Goal: Task Accomplishment & Management: Manage account settings

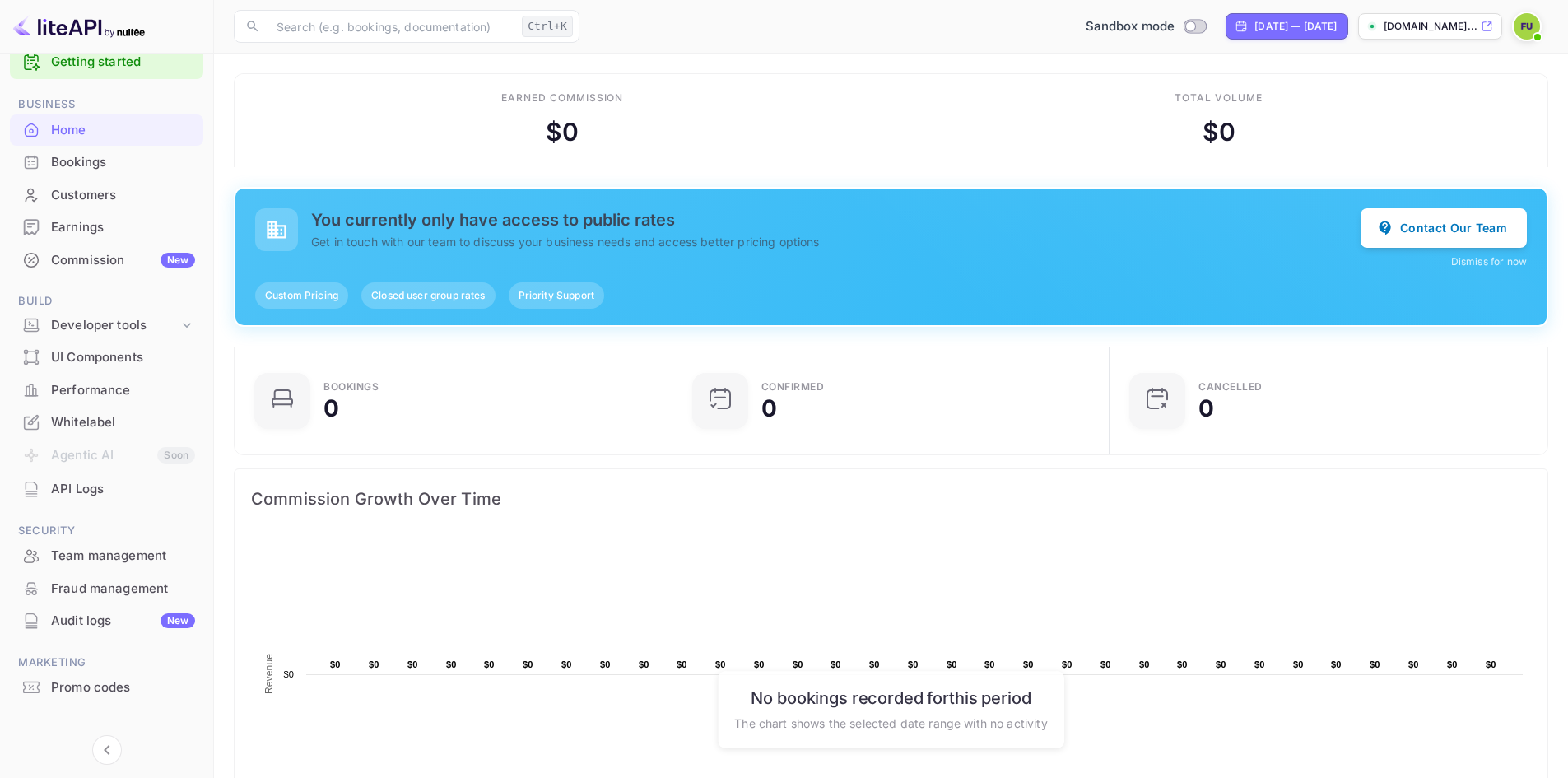
scroll to position [49, 0]
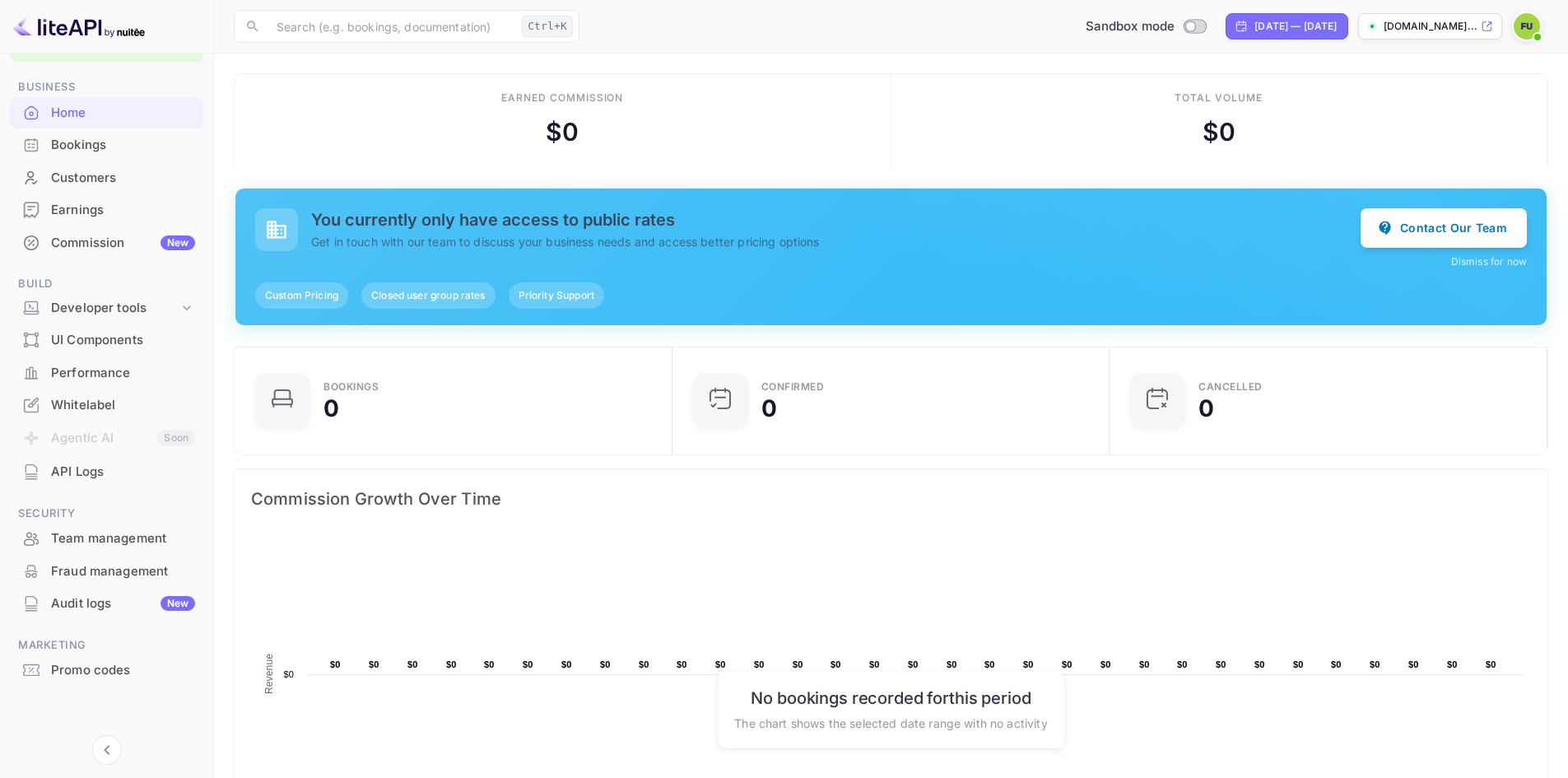
click at [97, 152] on div "Bookings" at bounding box center [124, 146] width 145 height 19
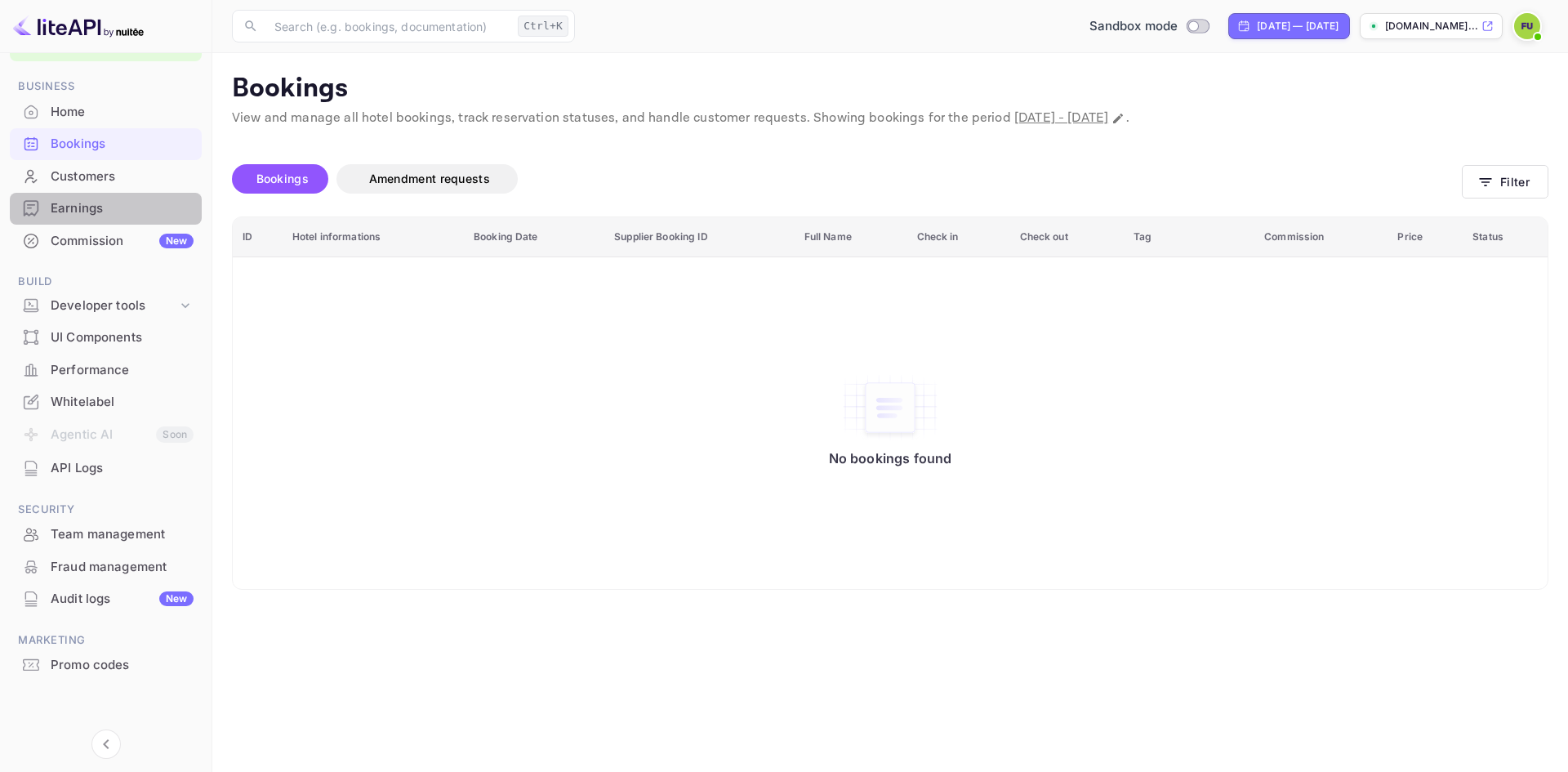
click at [111, 216] on div "Earnings" at bounding box center [123, 209] width 143 height 19
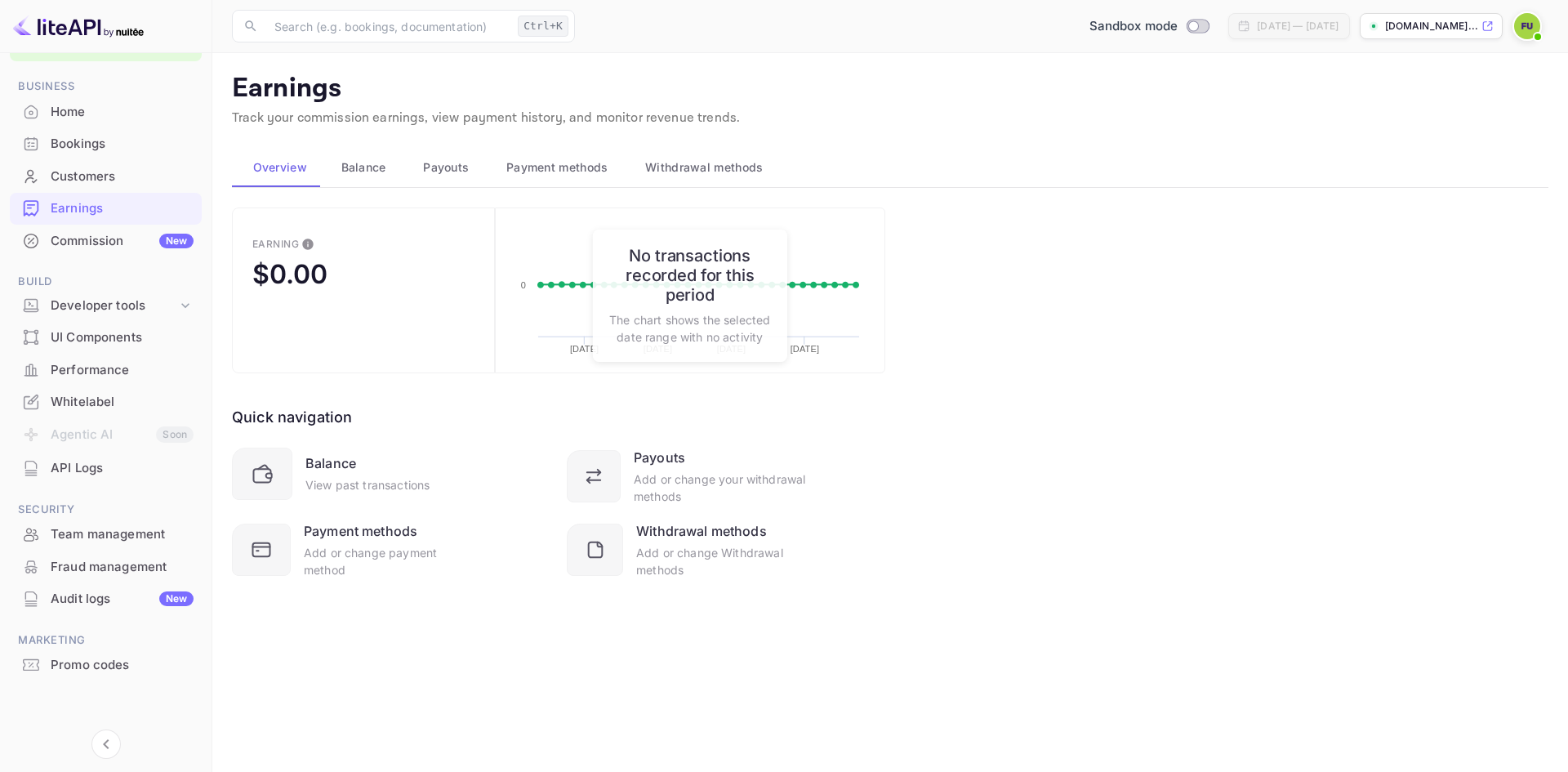
click at [125, 247] on div "Commission New" at bounding box center [123, 242] width 143 height 19
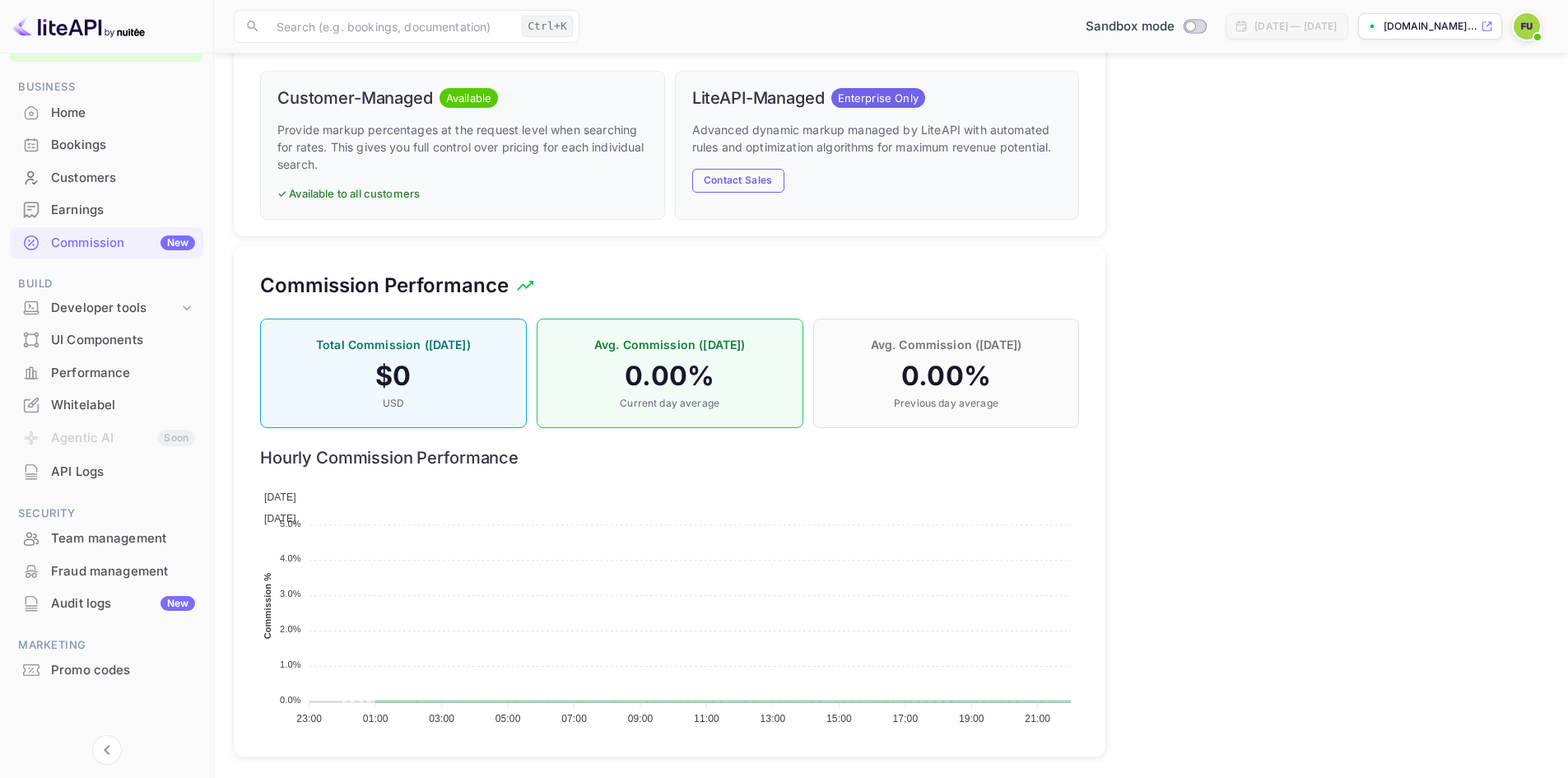
scroll to position [875, 0]
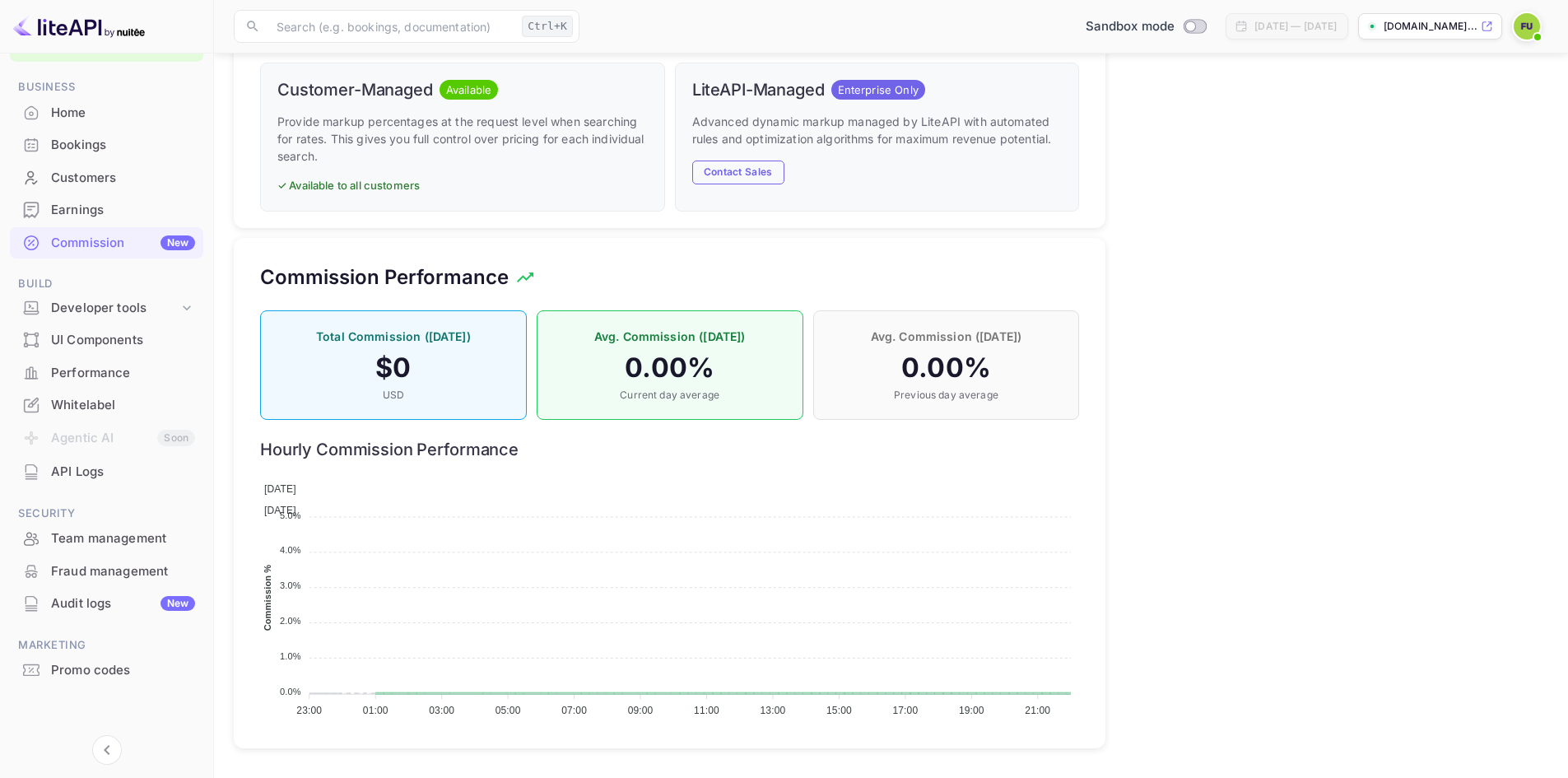
click at [98, 119] on div "Home" at bounding box center [124, 113] width 145 height 19
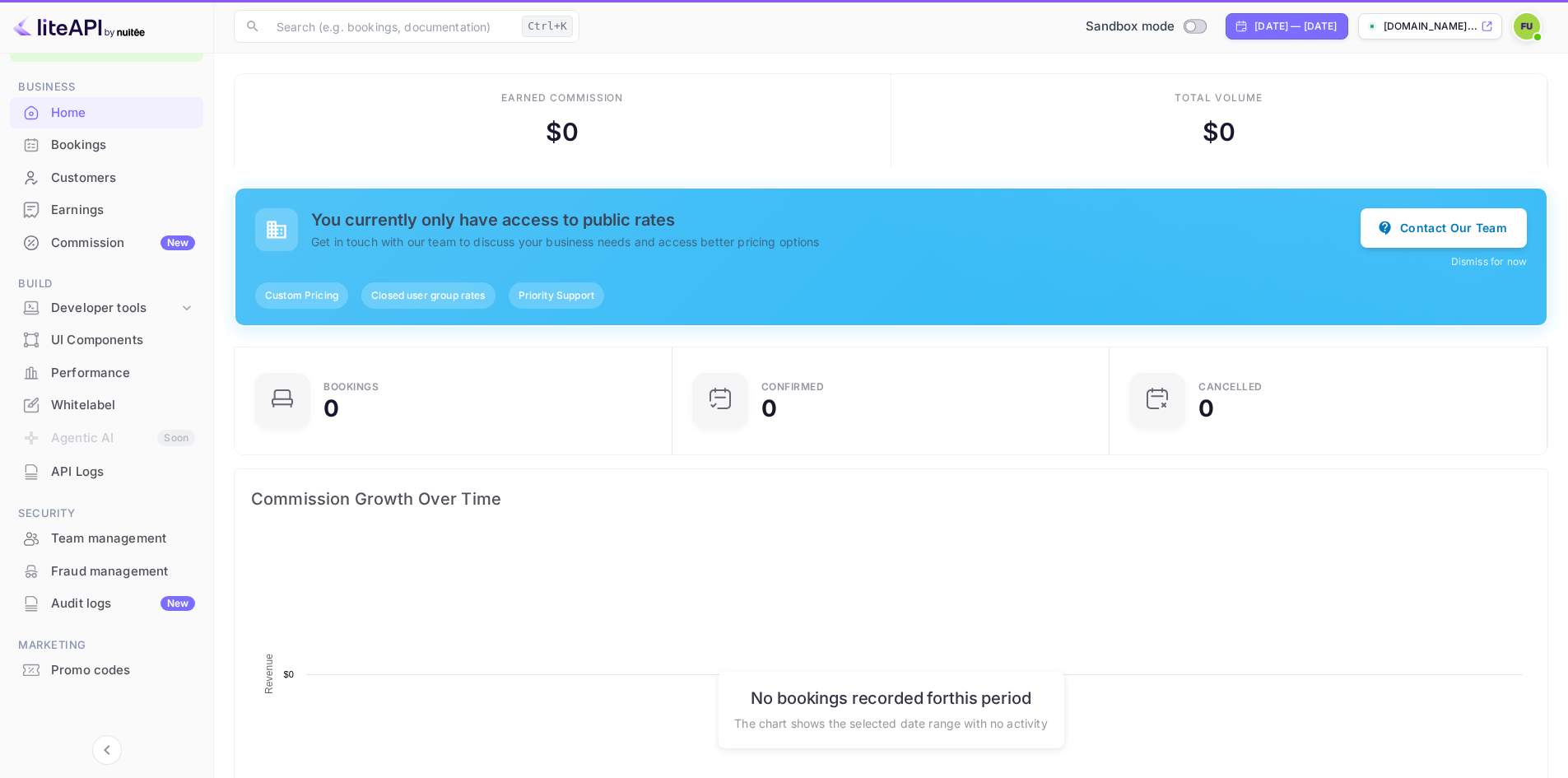
scroll to position [255, 415]
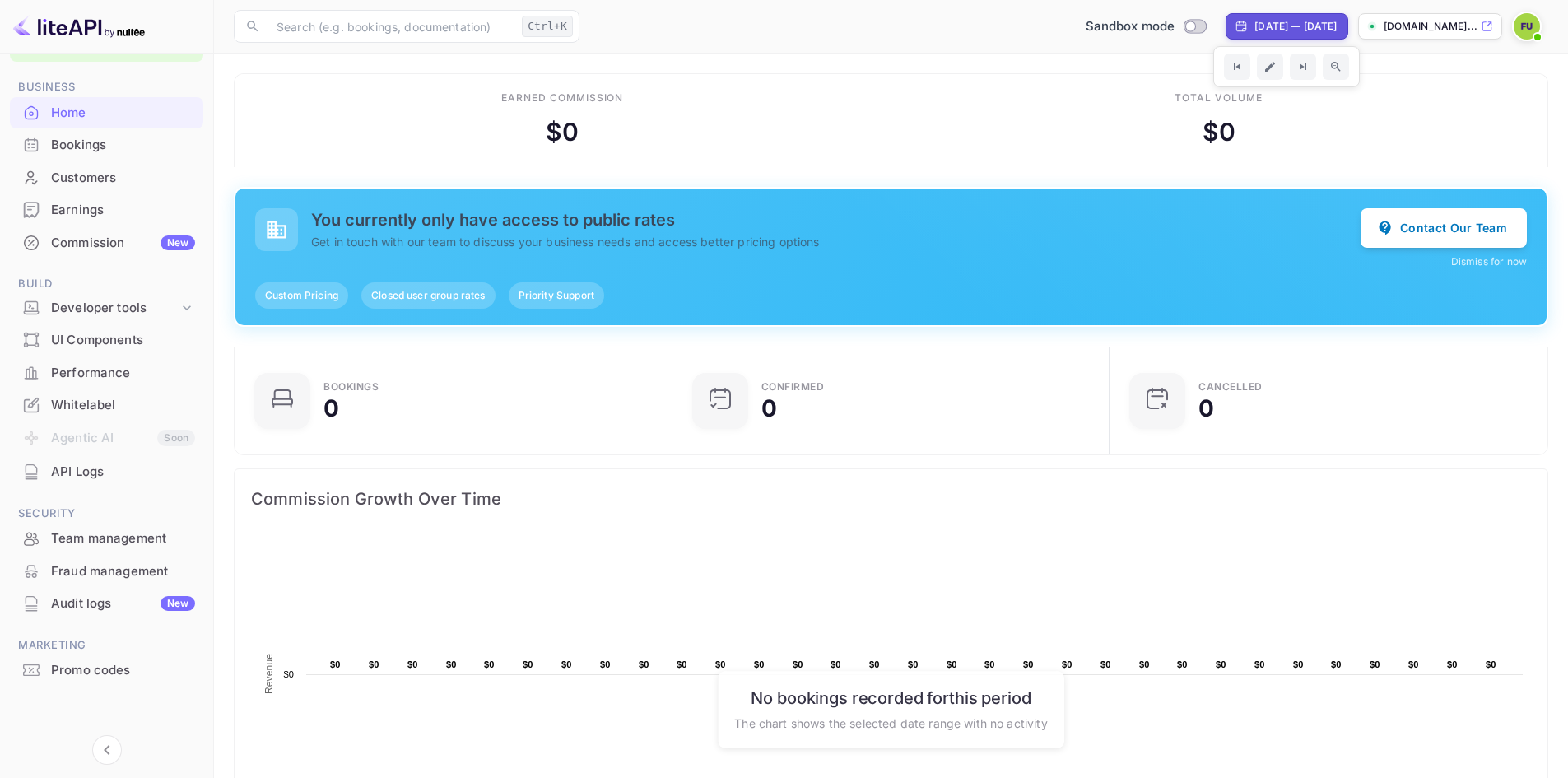
click at [1528, 22] on img at bounding box center [1527, 27] width 27 height 27
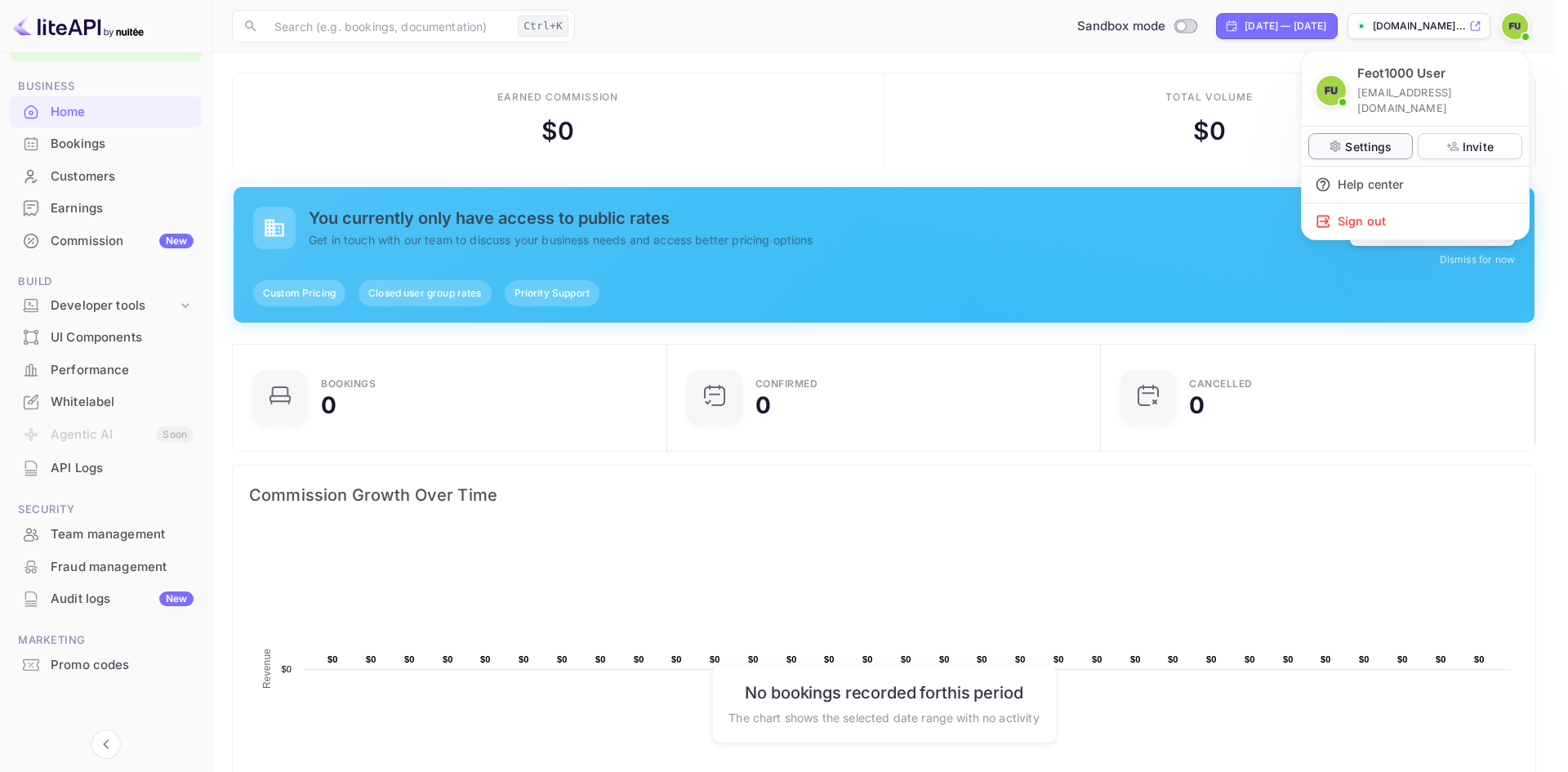
click at [1343, 133] on div "Settings" at bounding box center [1360, 146] width 105 height 26
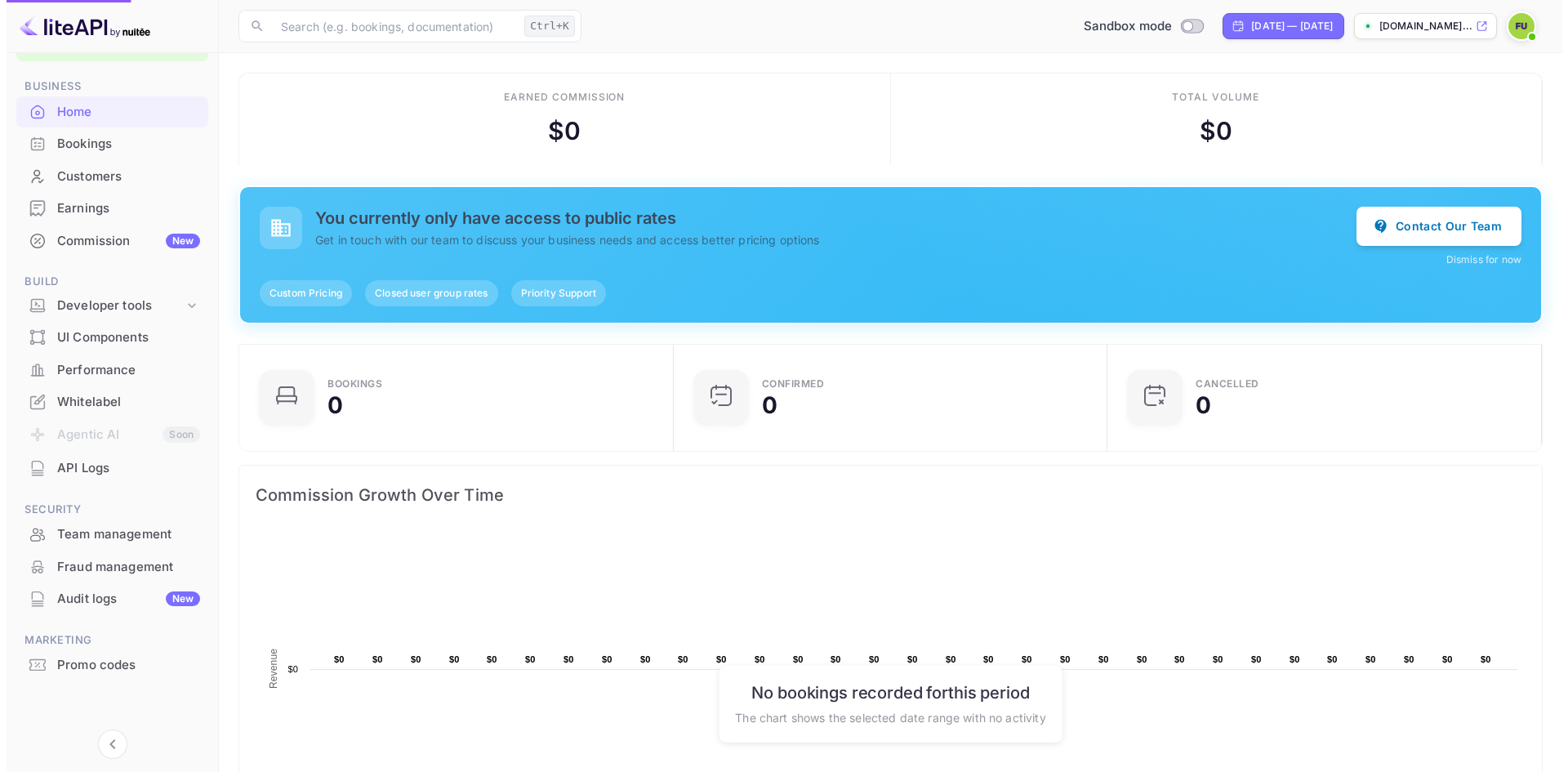
scroll to position [13, 13]
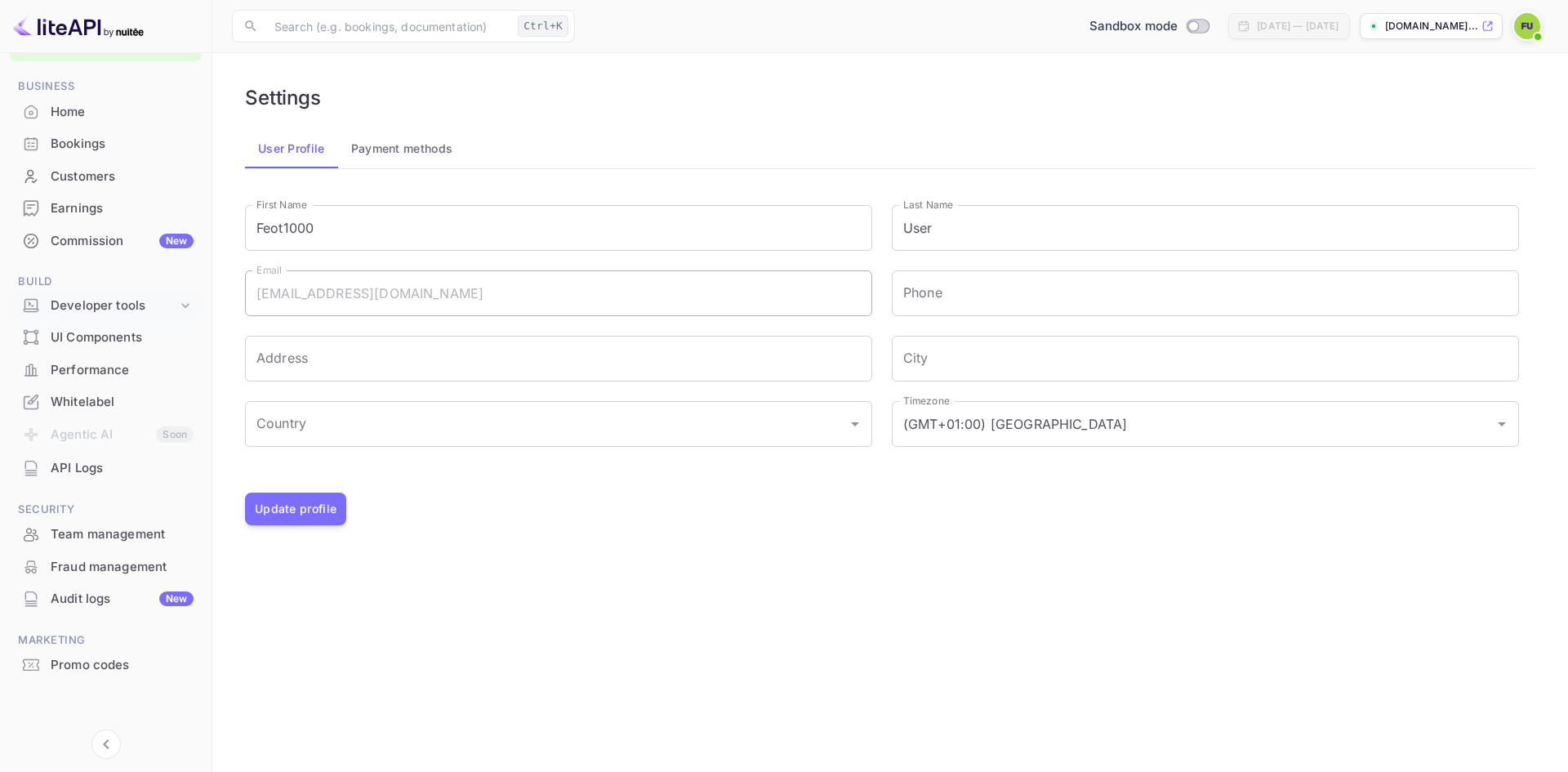
click at [180, 301] on icon at bounding box center [185, 305] width 16 height 16
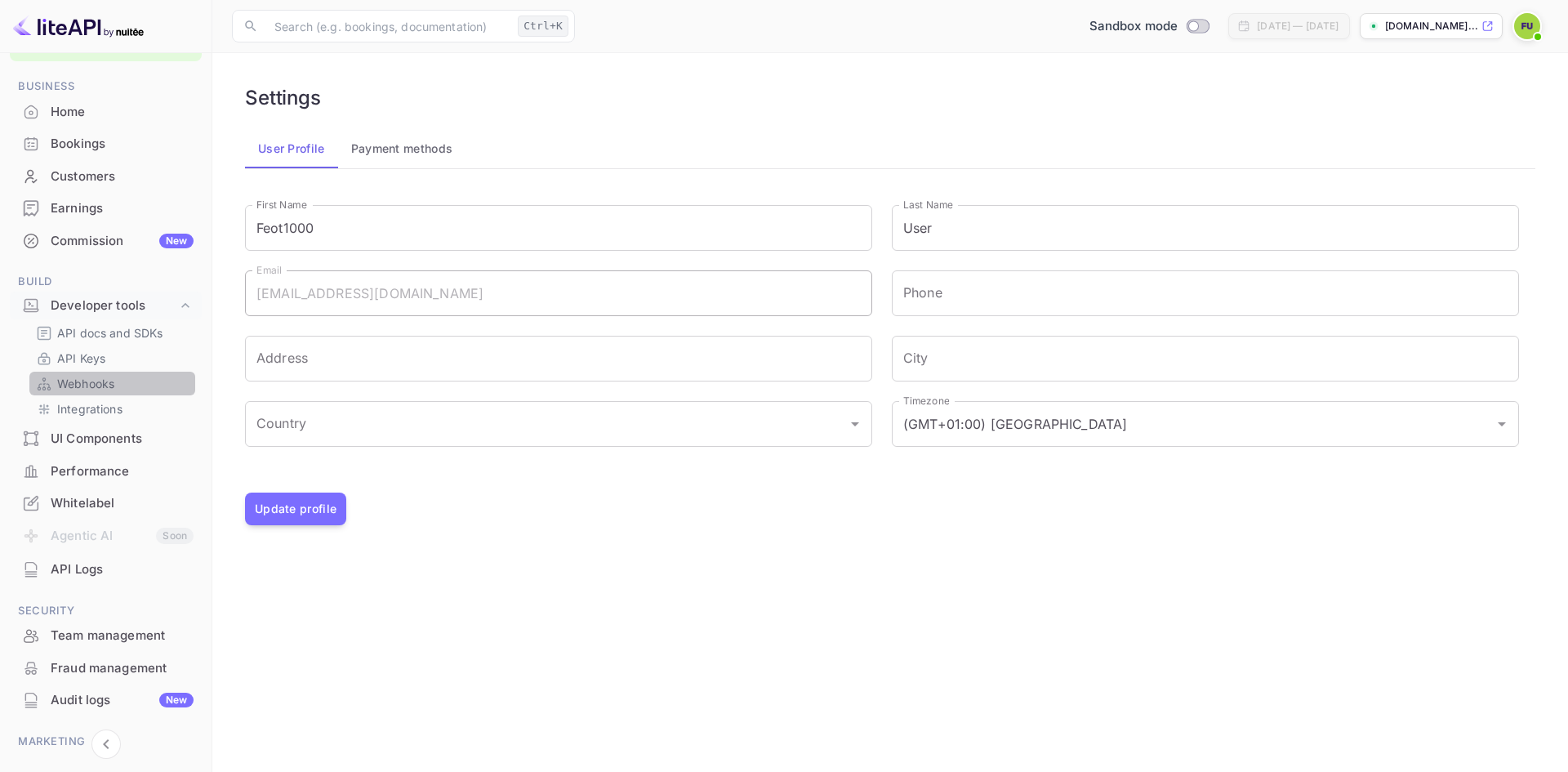
click at [86, 373] on div "Webhooks" at bounding box center [112, 383] width 166 height 24
click at [90, 364] on p "API Keys" at bounding box center [81, 359] width 48 height 17
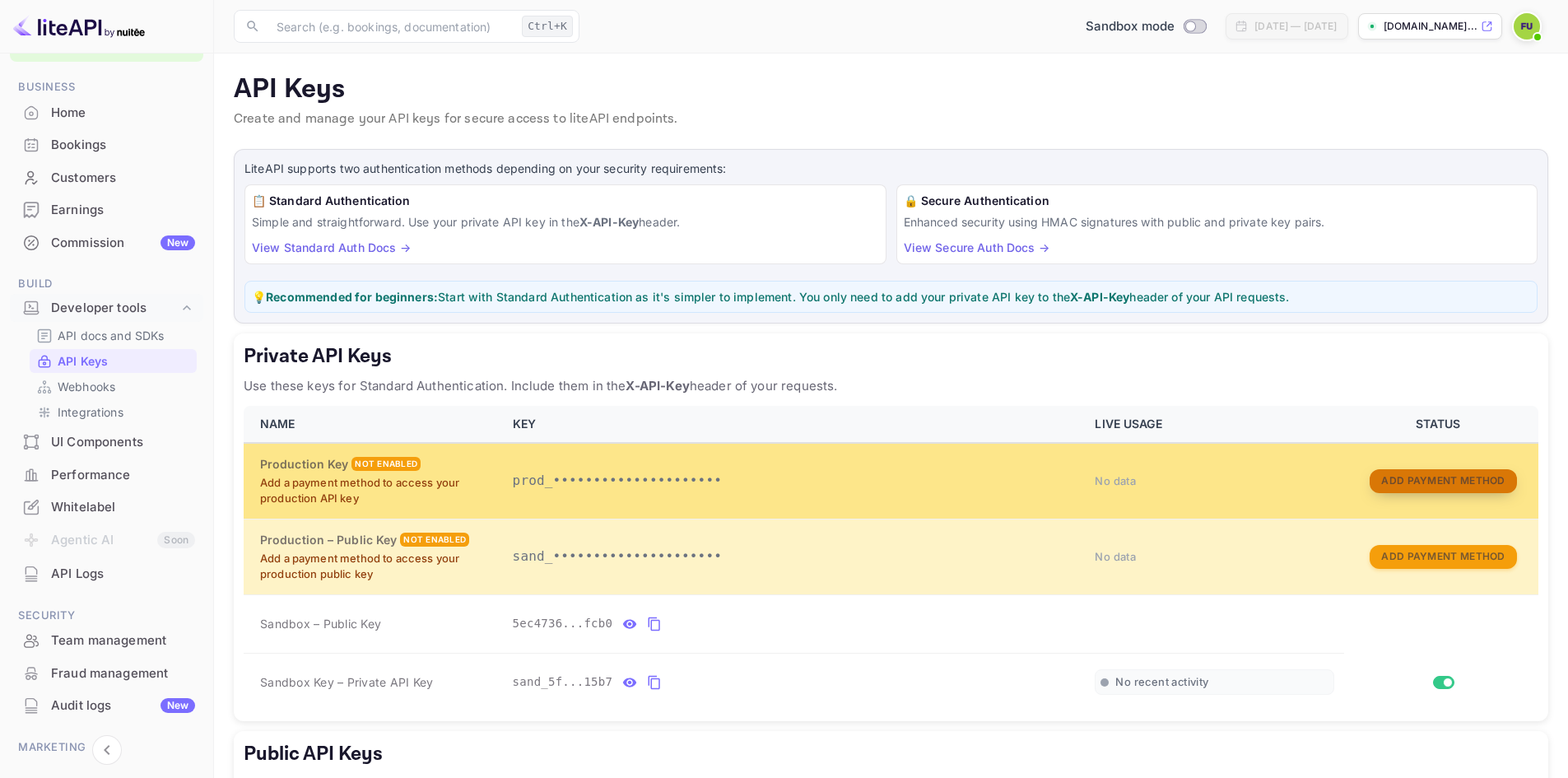
click at [1433, 477] on button "Add Payment Method" at bounding box center [1443, 481] width 146 height 24
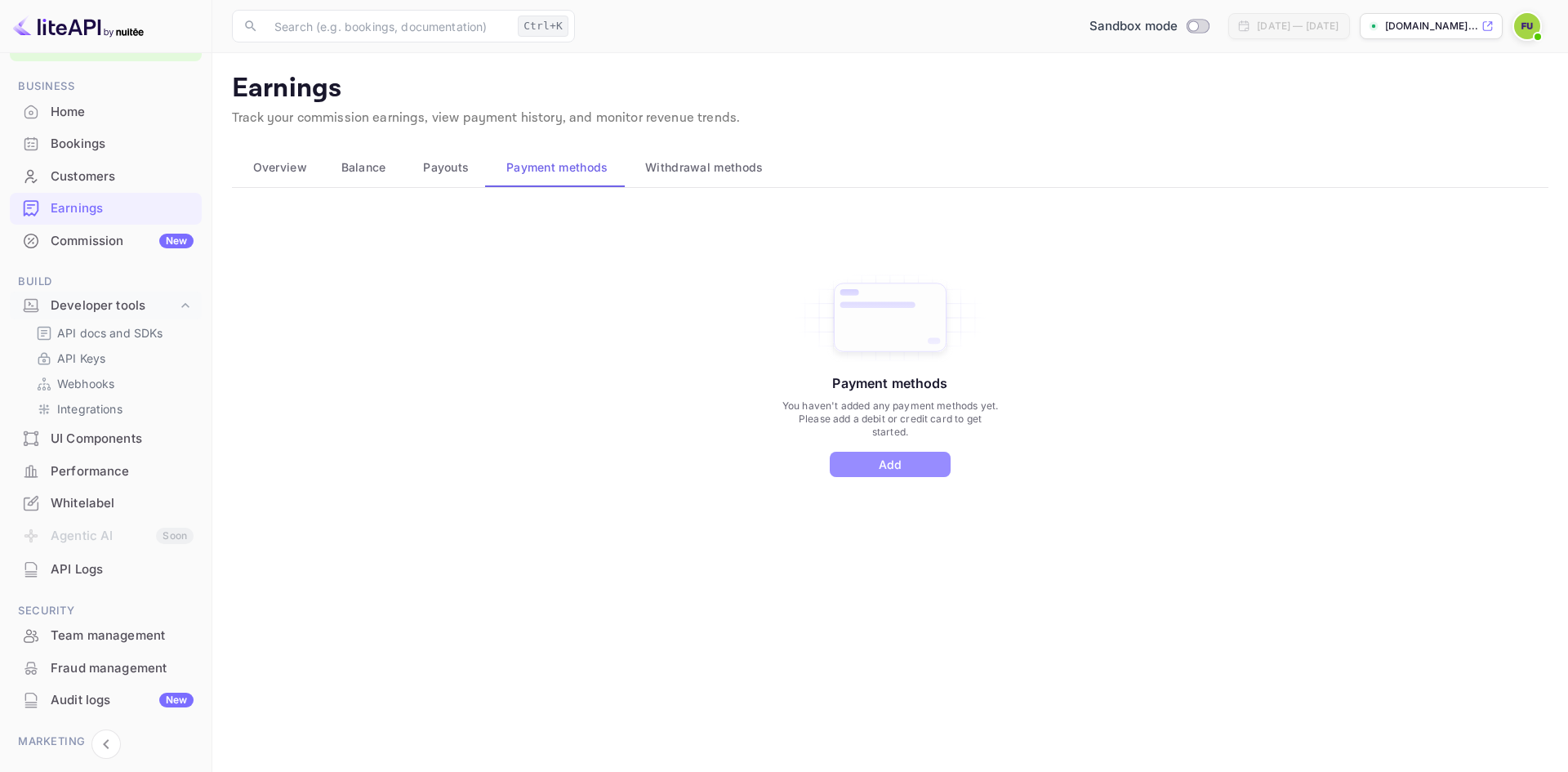
click at [910, 474] on button "Add" at bounding box center [891, 464] width 121 height 25
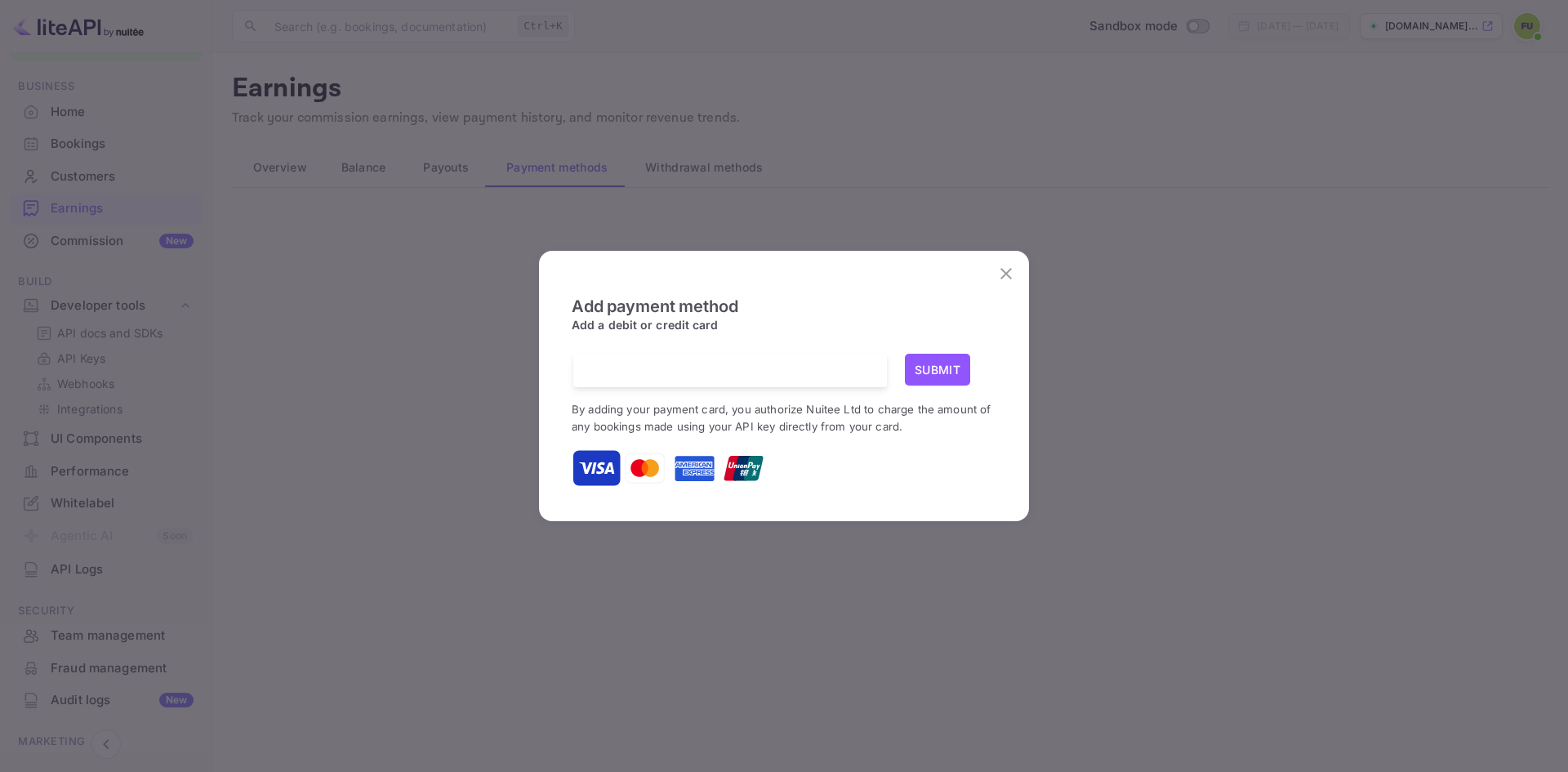
click at [772, 383] on div at bounding box center [737, 371] width 302 height 34
click at [712, 361] on div at bounding box center [737, 371] width 302 height 34
drag, startPoint x: 621, startPoint y: 392, endPoint x: 632, endPoint y: 381, distance: 15.6
click at [630, 382] on div "Submit By adding your payment card, you authorize Nuitee Ltd to charge the amou…" at bounding box center [784, 421] width 425 height 135
click at [944, 378] on button "Submit" at bounding box center [937, 370] width 65 height 32
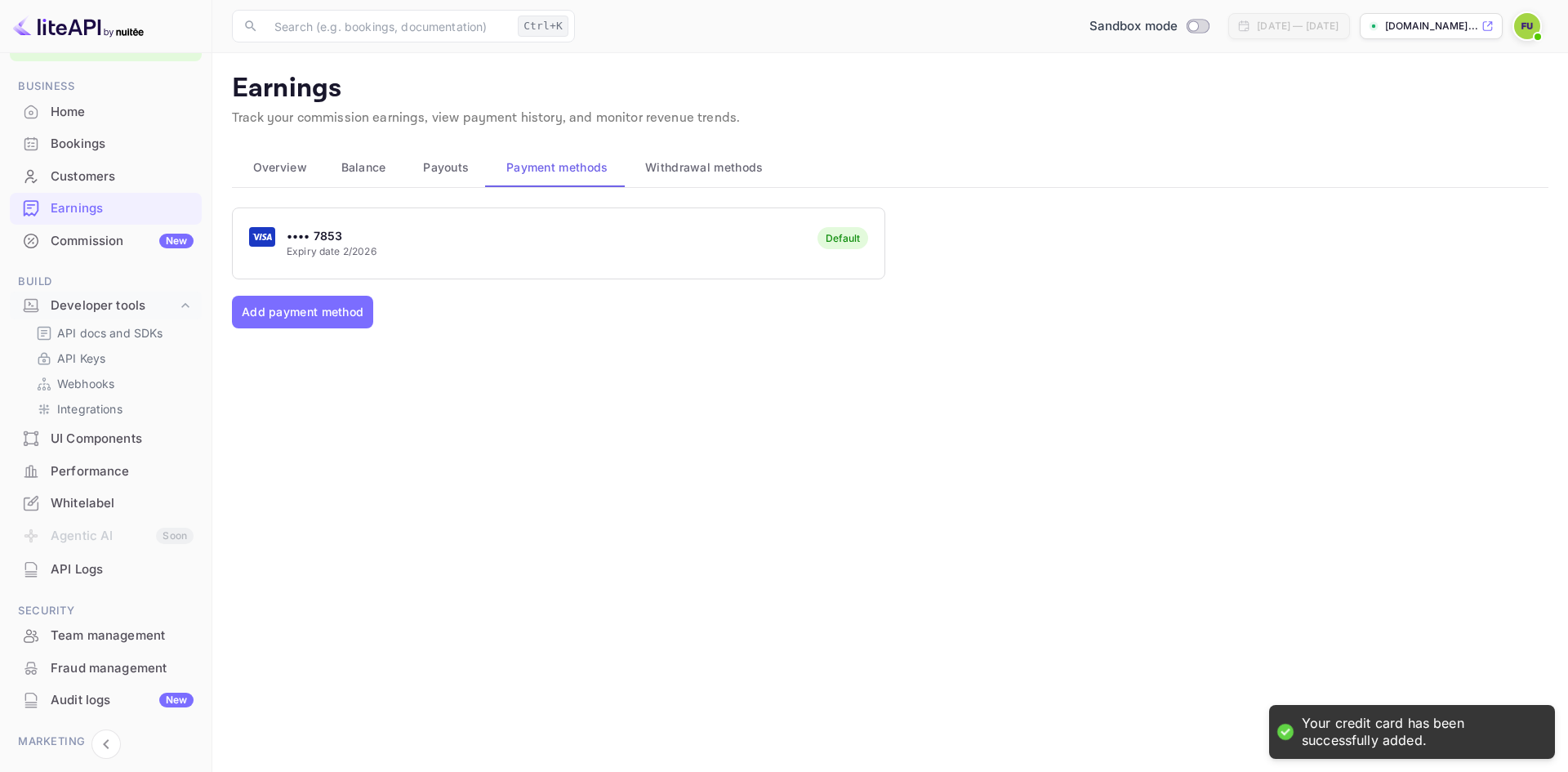
click at [711, 159] on span "Withdrawal methods" at bounding box center [704, 167] width 118 height 20
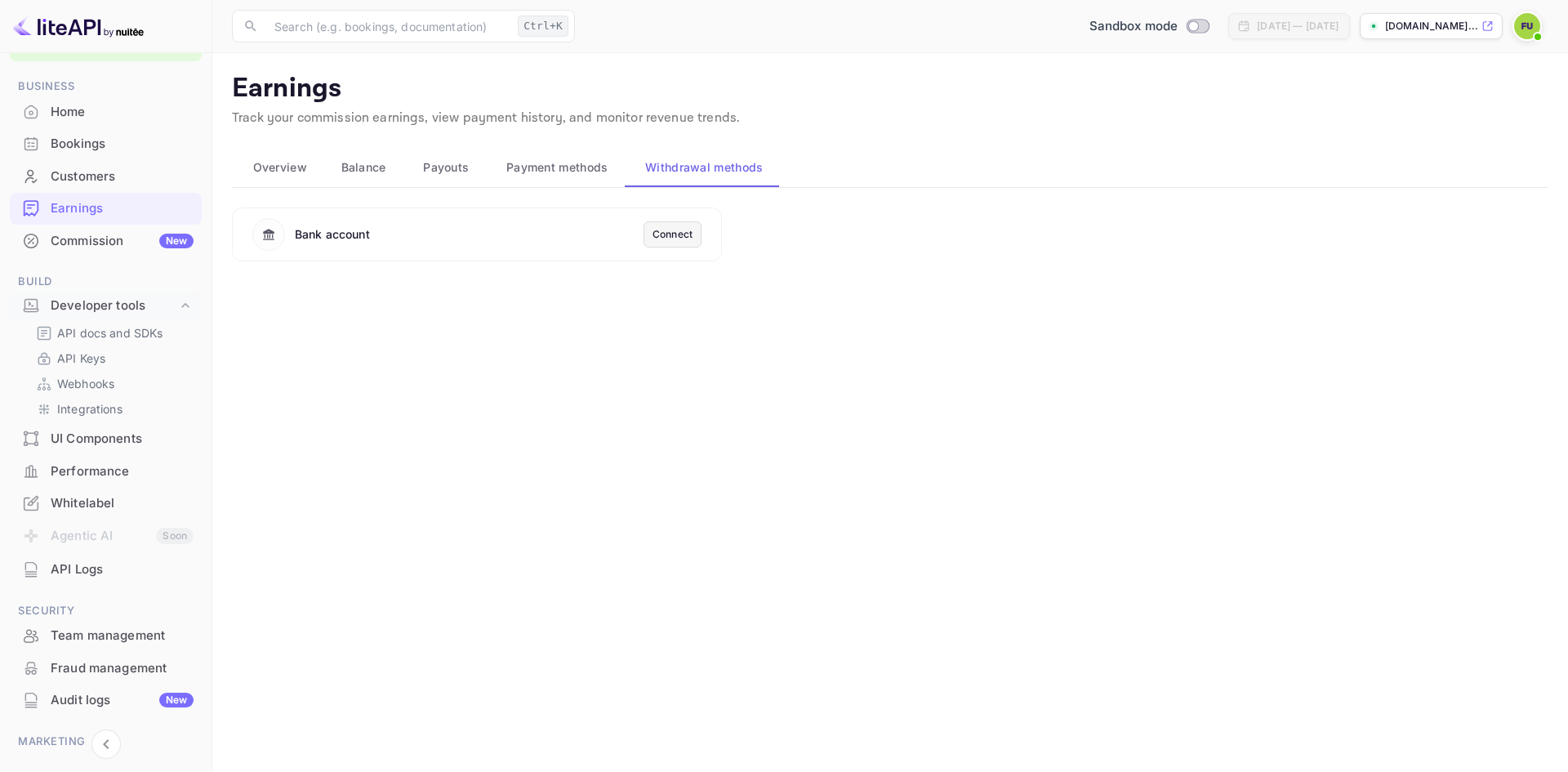
click at [452, 169] on span "Payouts" at bounding box center [446, 167] width 45 height 20
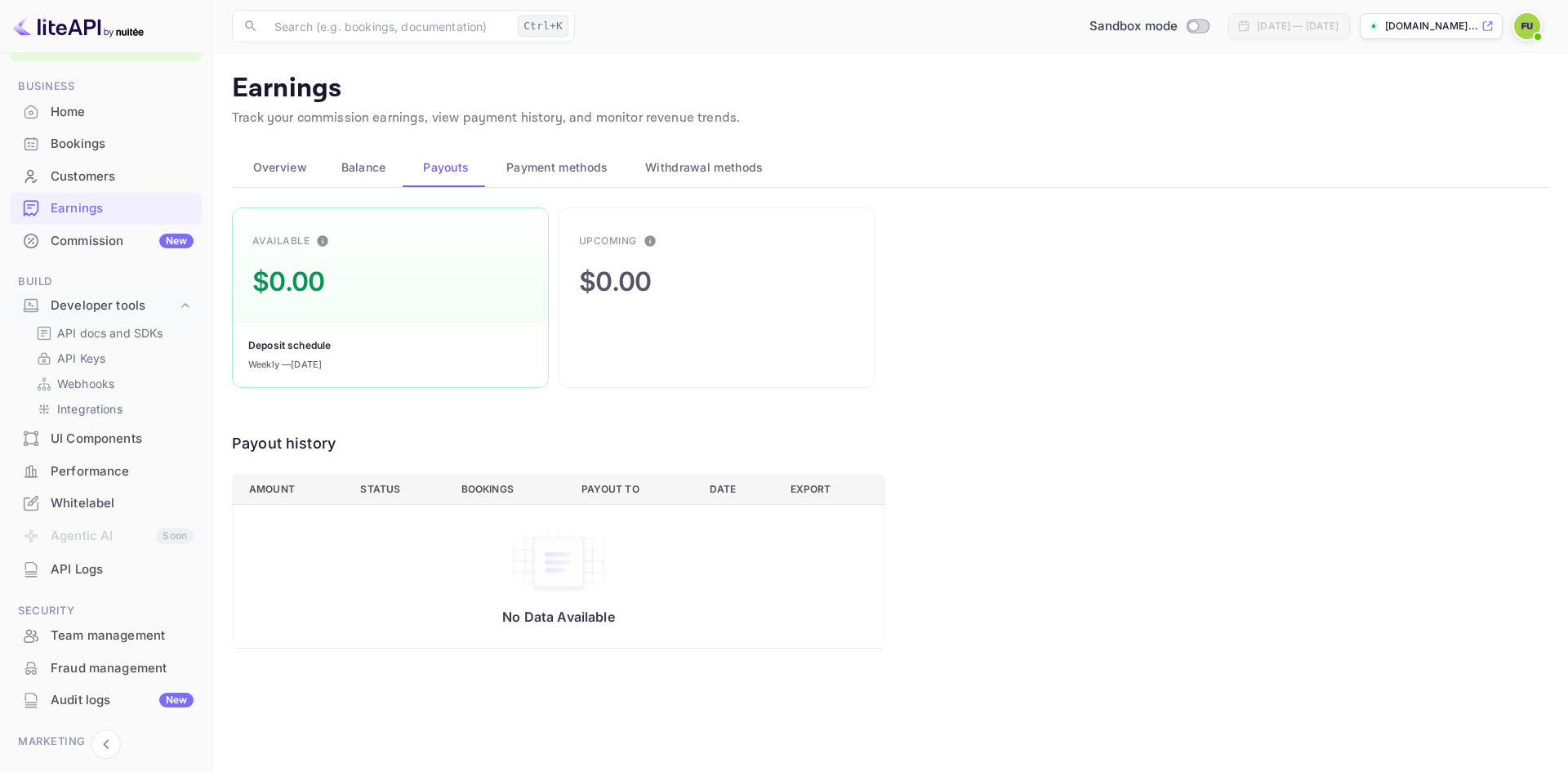
click at [759, 158] on span "Withdrawal methods" at bounding box center [704, 167] width 118 height 20
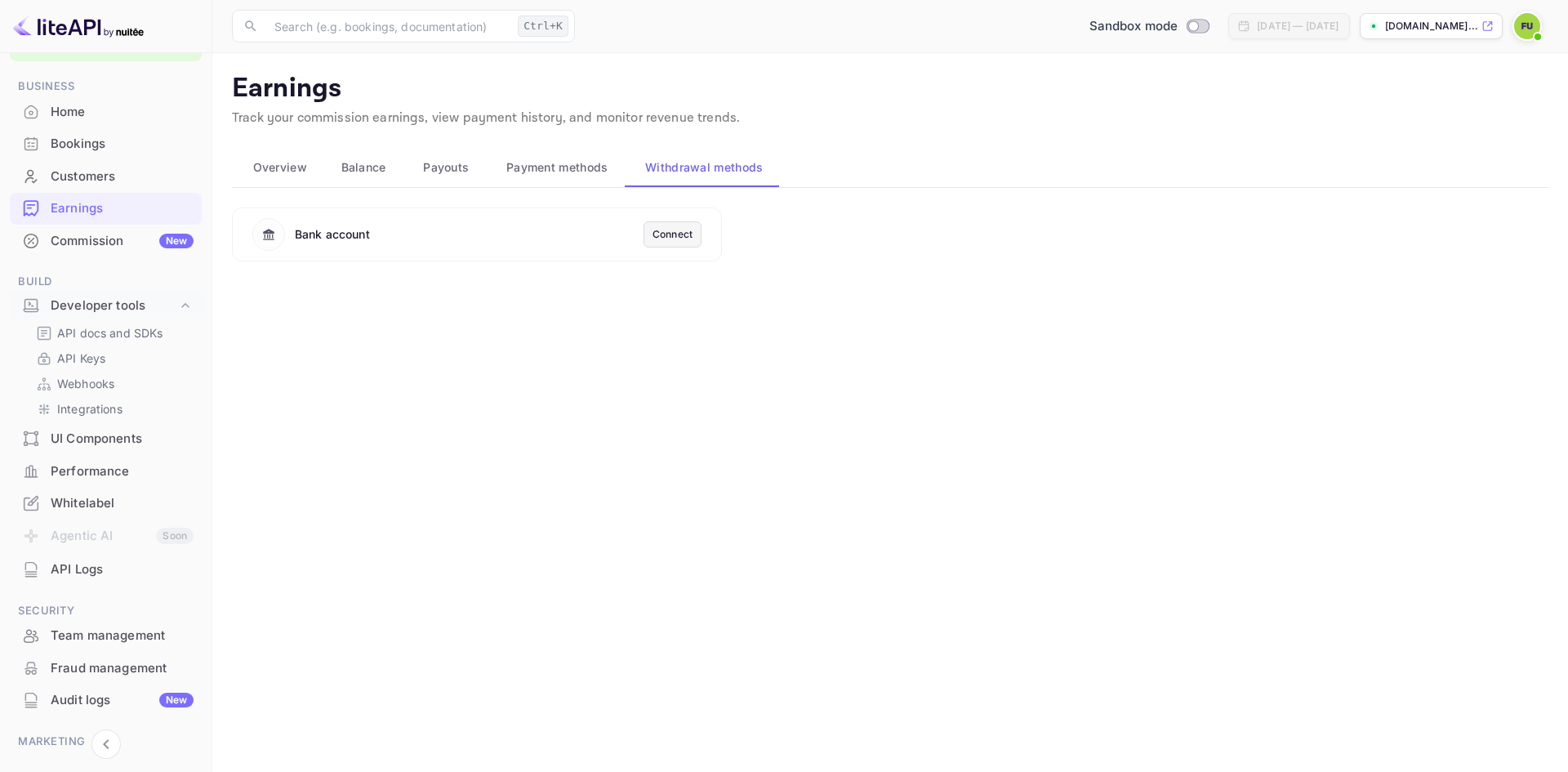
click at [673, 237] on div "Connect" at bounding box center [673, 235] width 40 height 15
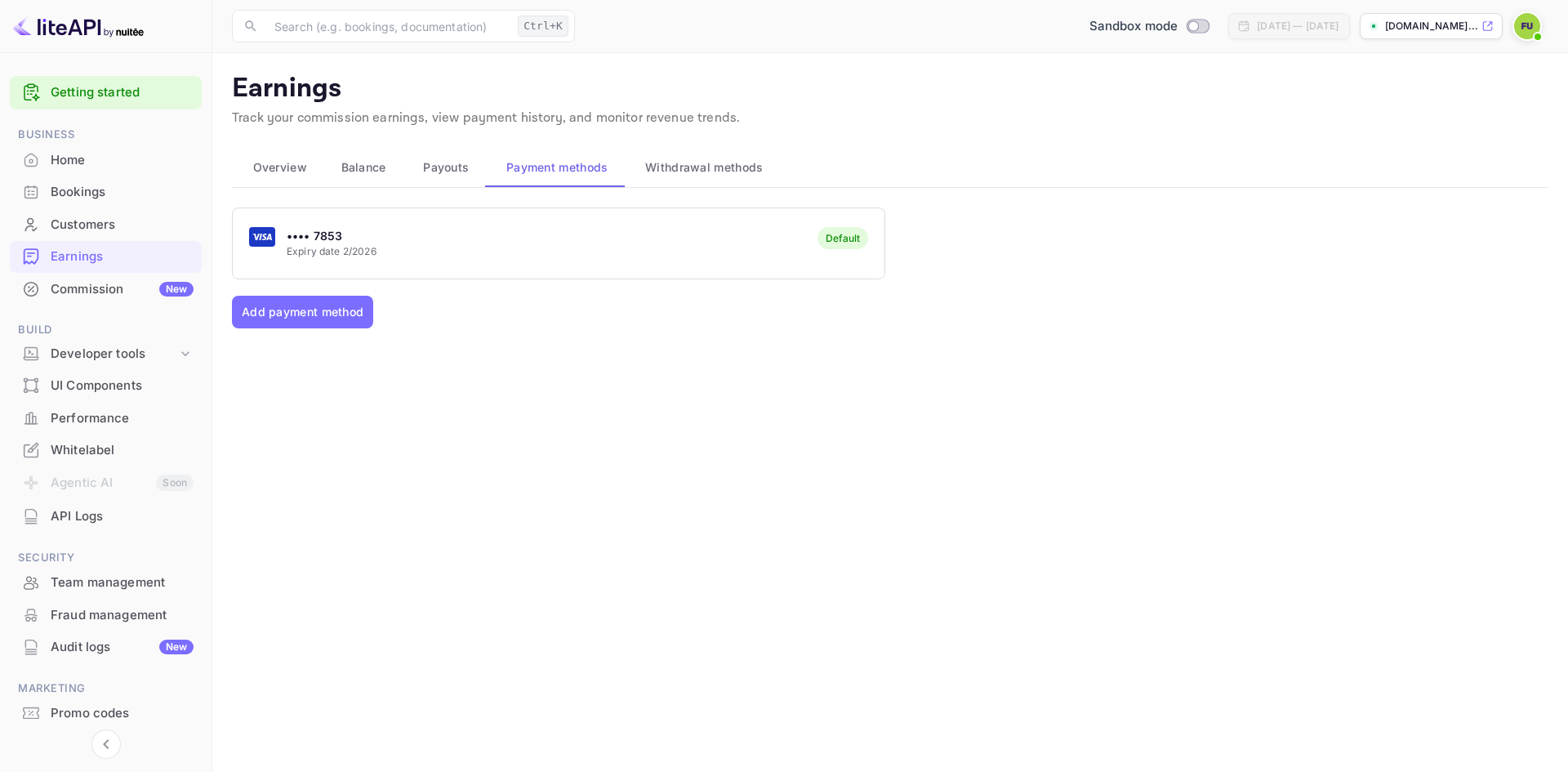
click at [127, 227] on div "Customers" at bounding box center [123, 226] width 143 height 19
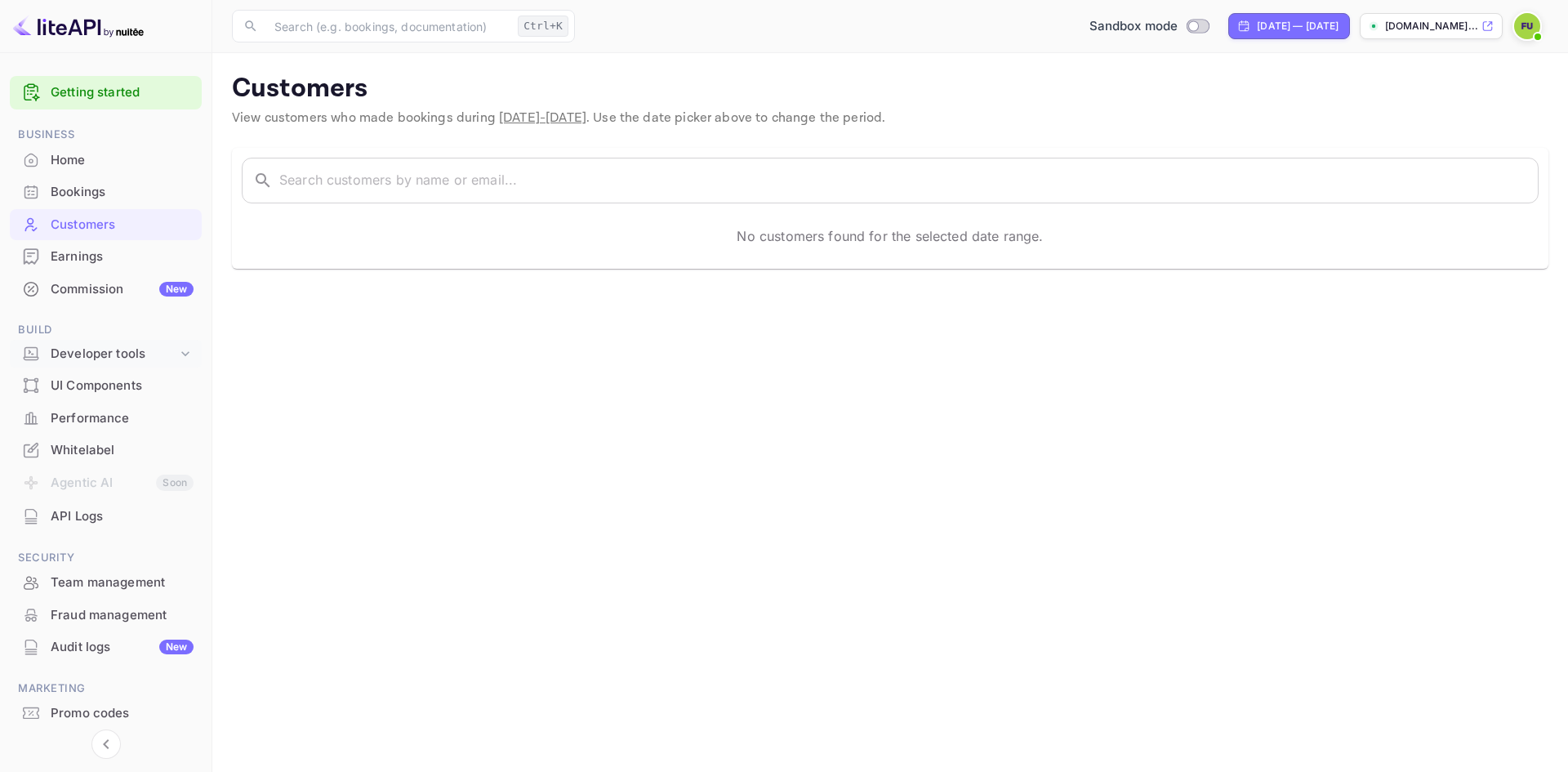
click at [189, 357] on icon at bounding box center [185, 353] width 16 height 16
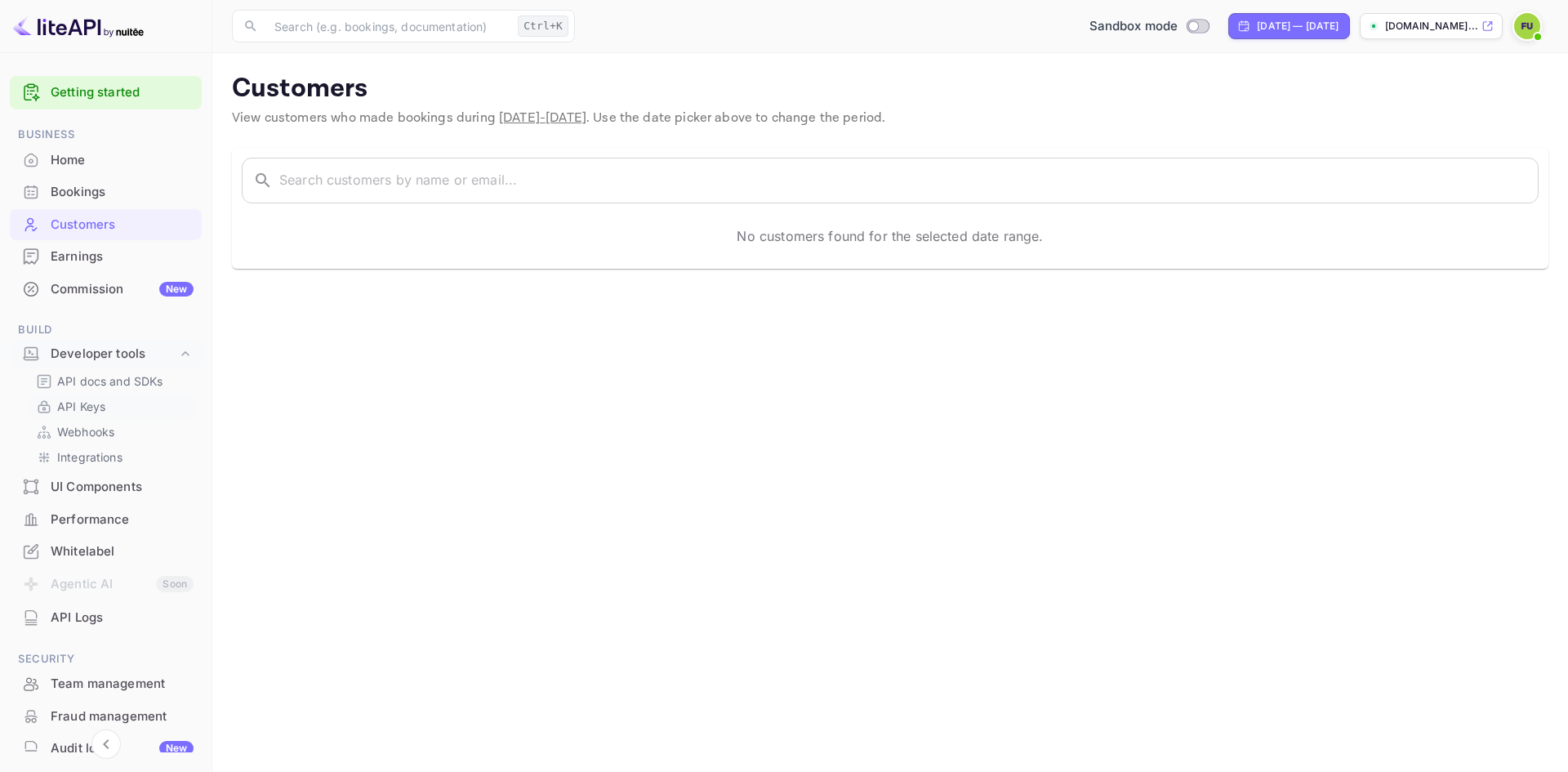
click at [131, 403] on link "API Keys" at bounding box center [112, 407] width 153 height 17
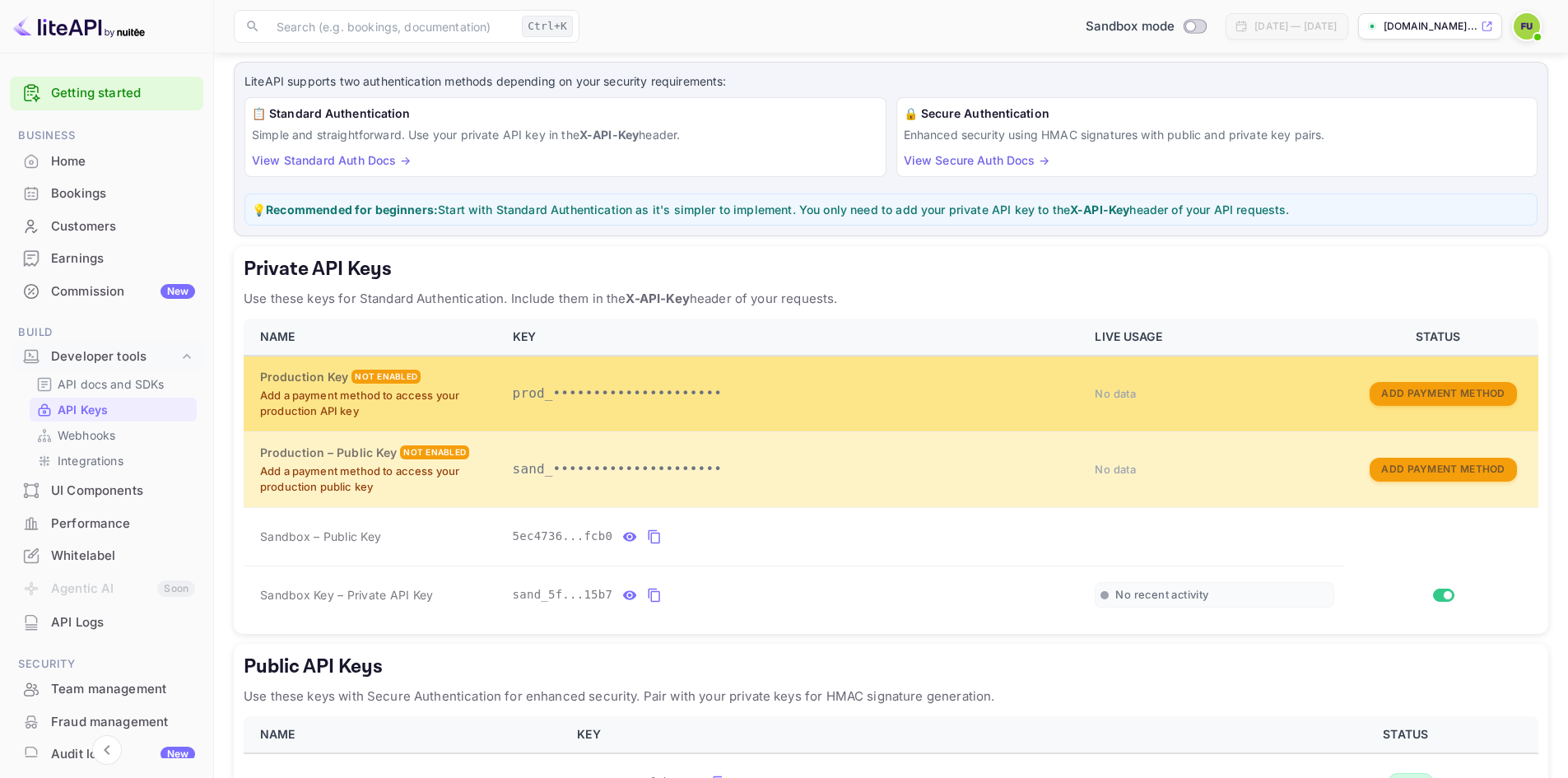
scroll to position [211, 0]
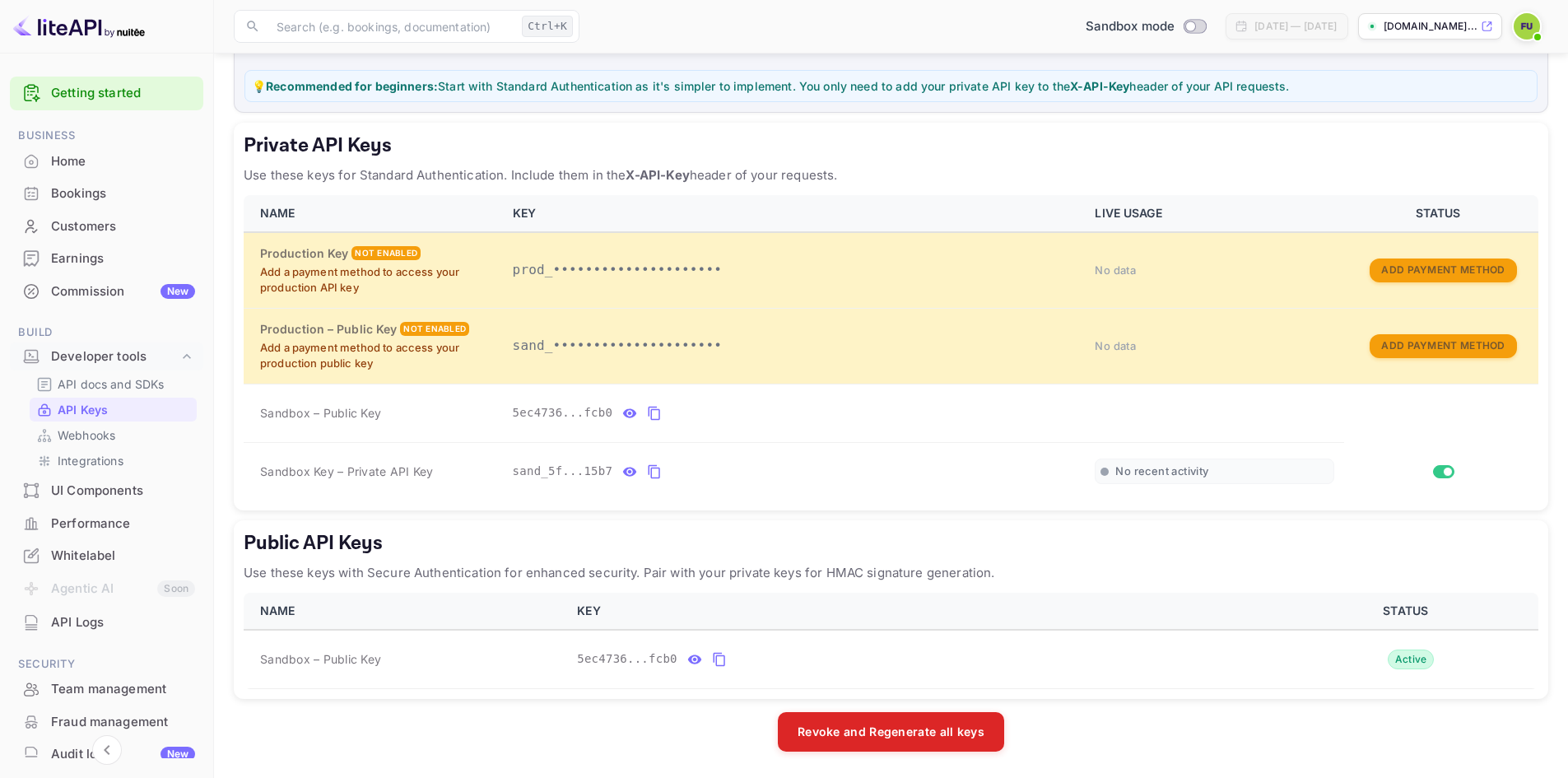
click at [119, 224] on div "Customers" at bounding box center [124, 227] width 145 height 19
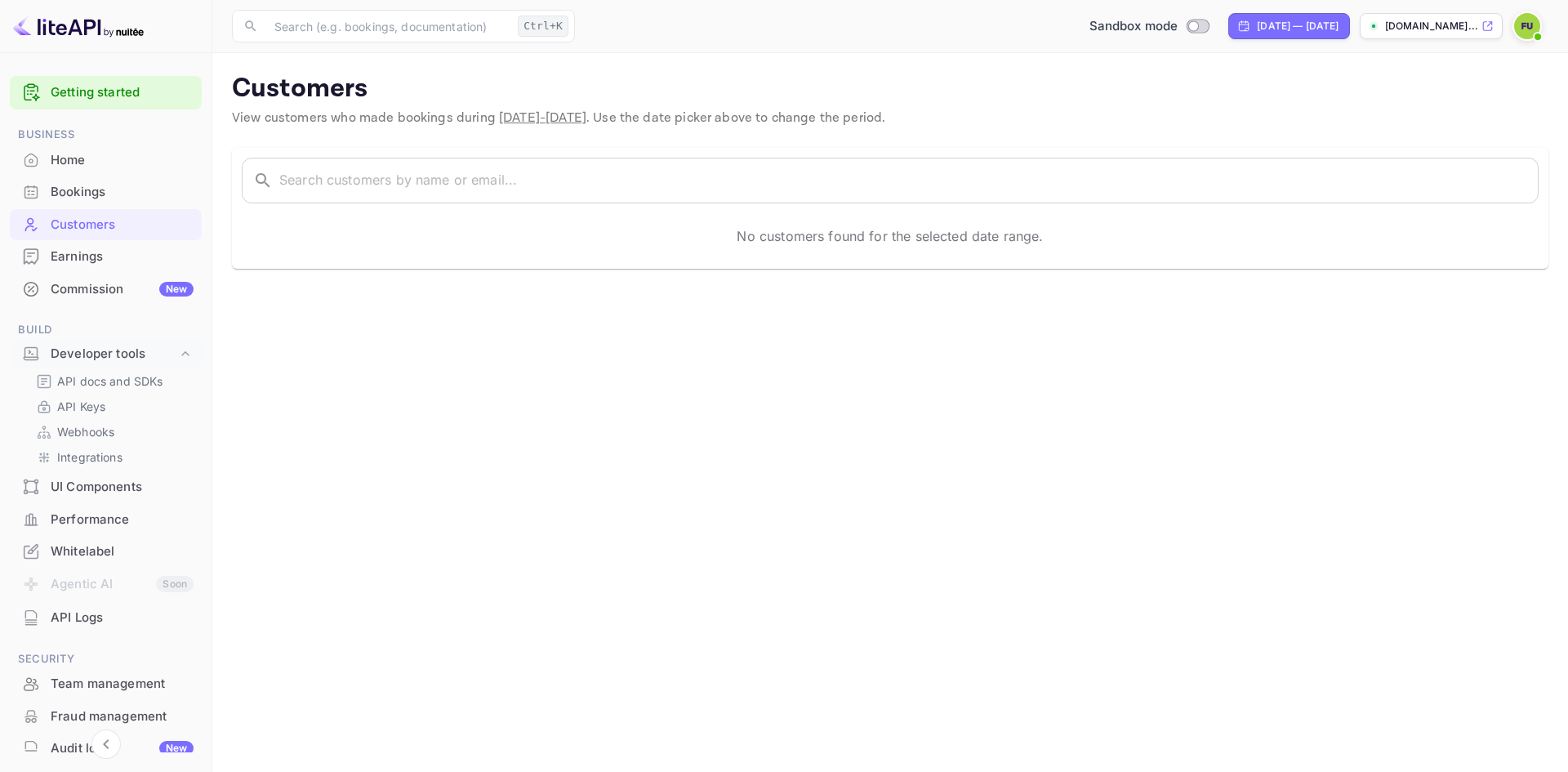
click at [105, 253] on div "Earnings" at bounding box center [123, 257] width 143 height 19
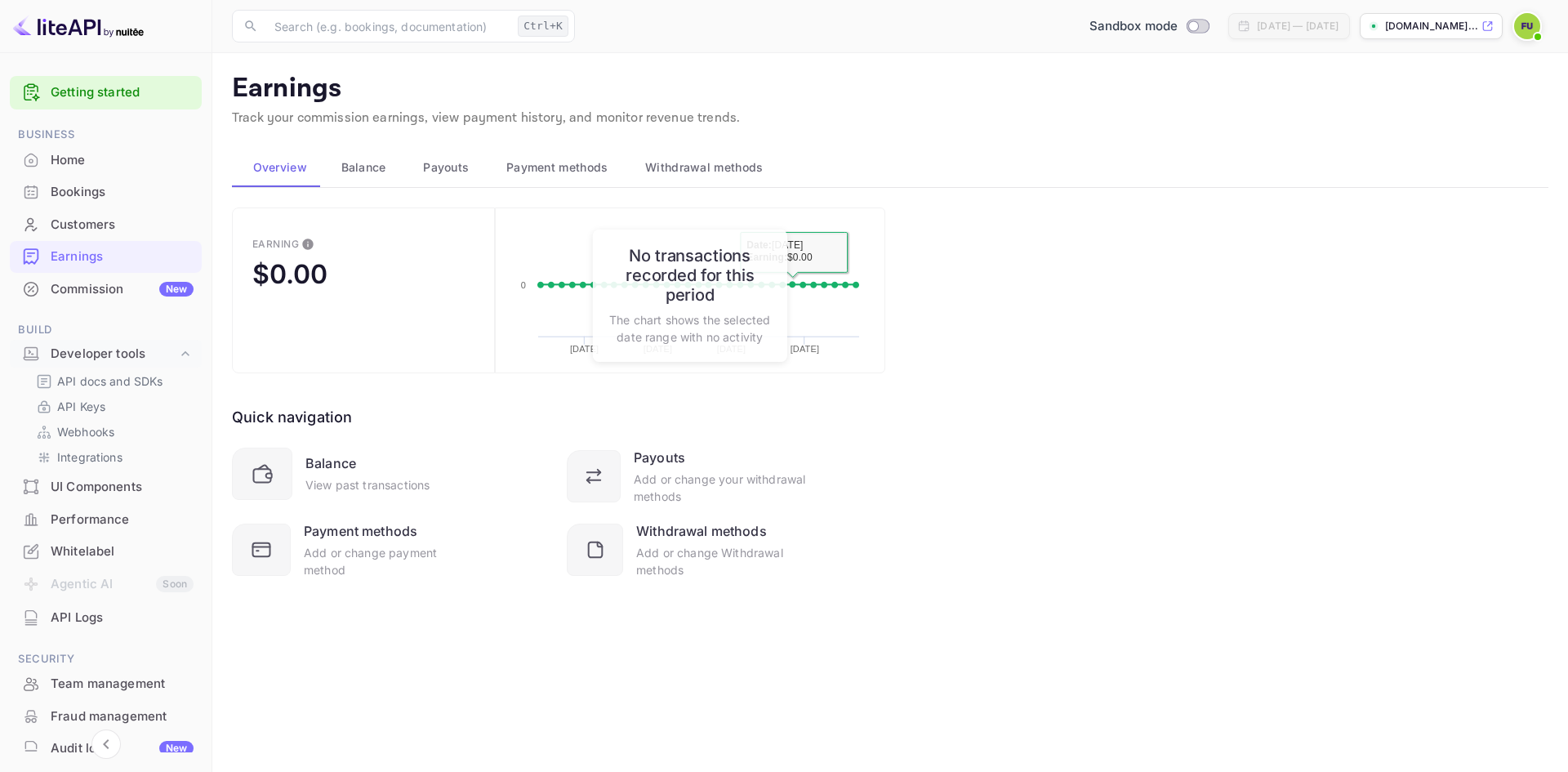
click at [360, 158] on span "Balance" at bounding box center [364, 167] width 45 height 20
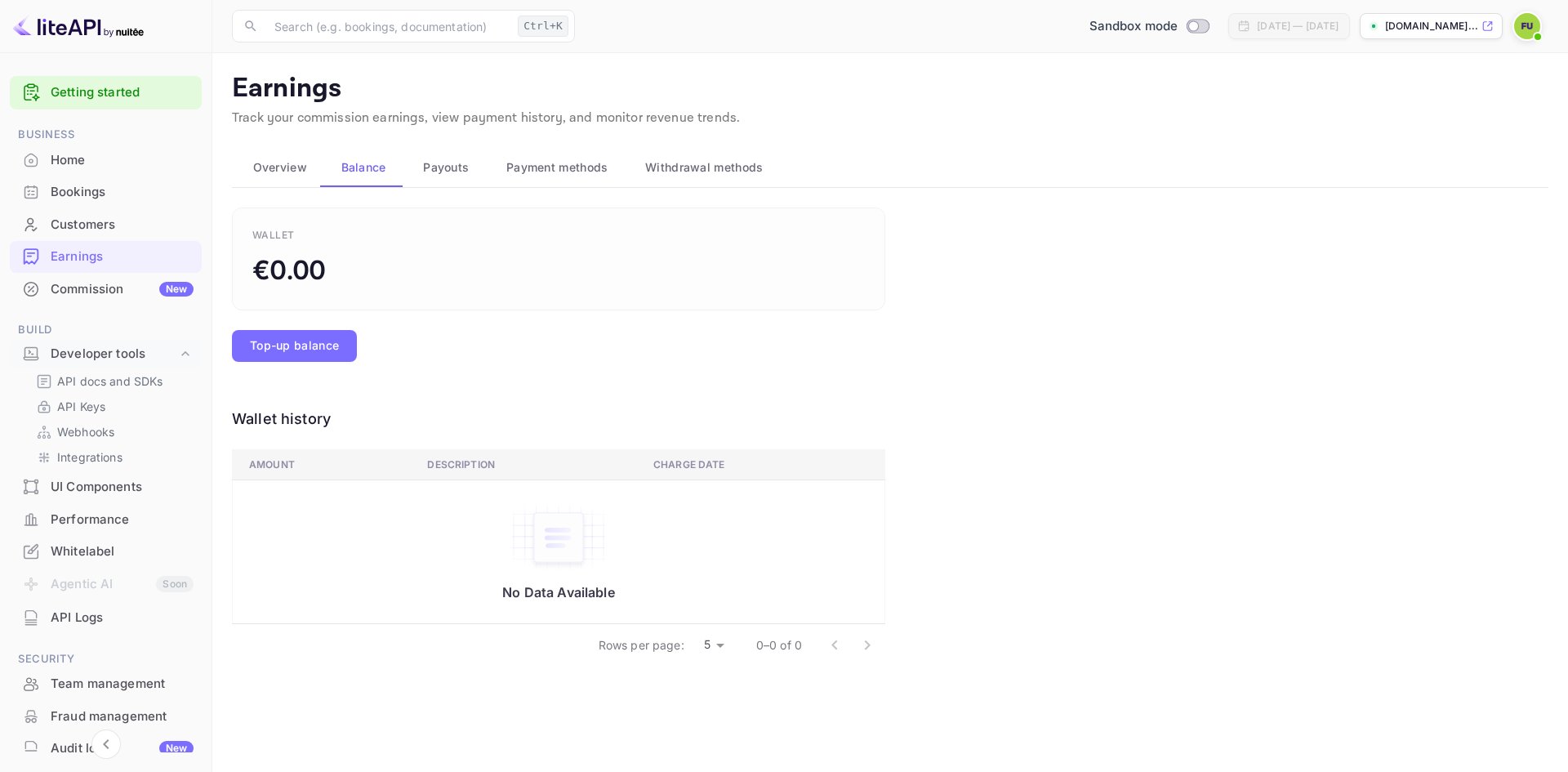
click at [452, 161] on span "Payouts" at bounding box center [446, 167] width 45 height 20
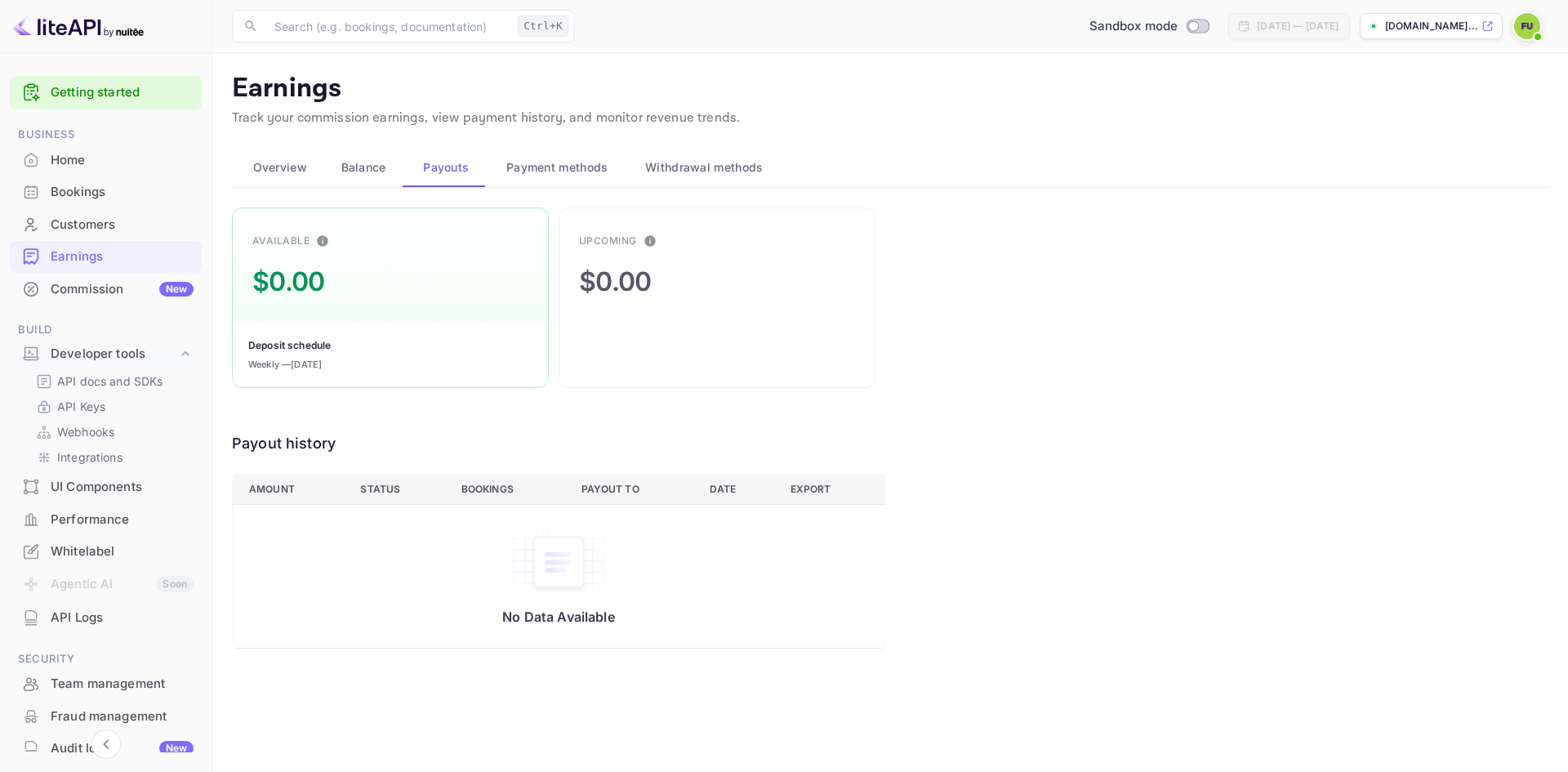
click at [533, 169] on span "Payment methods" at bounding box center [558, 167] width 102 height 20
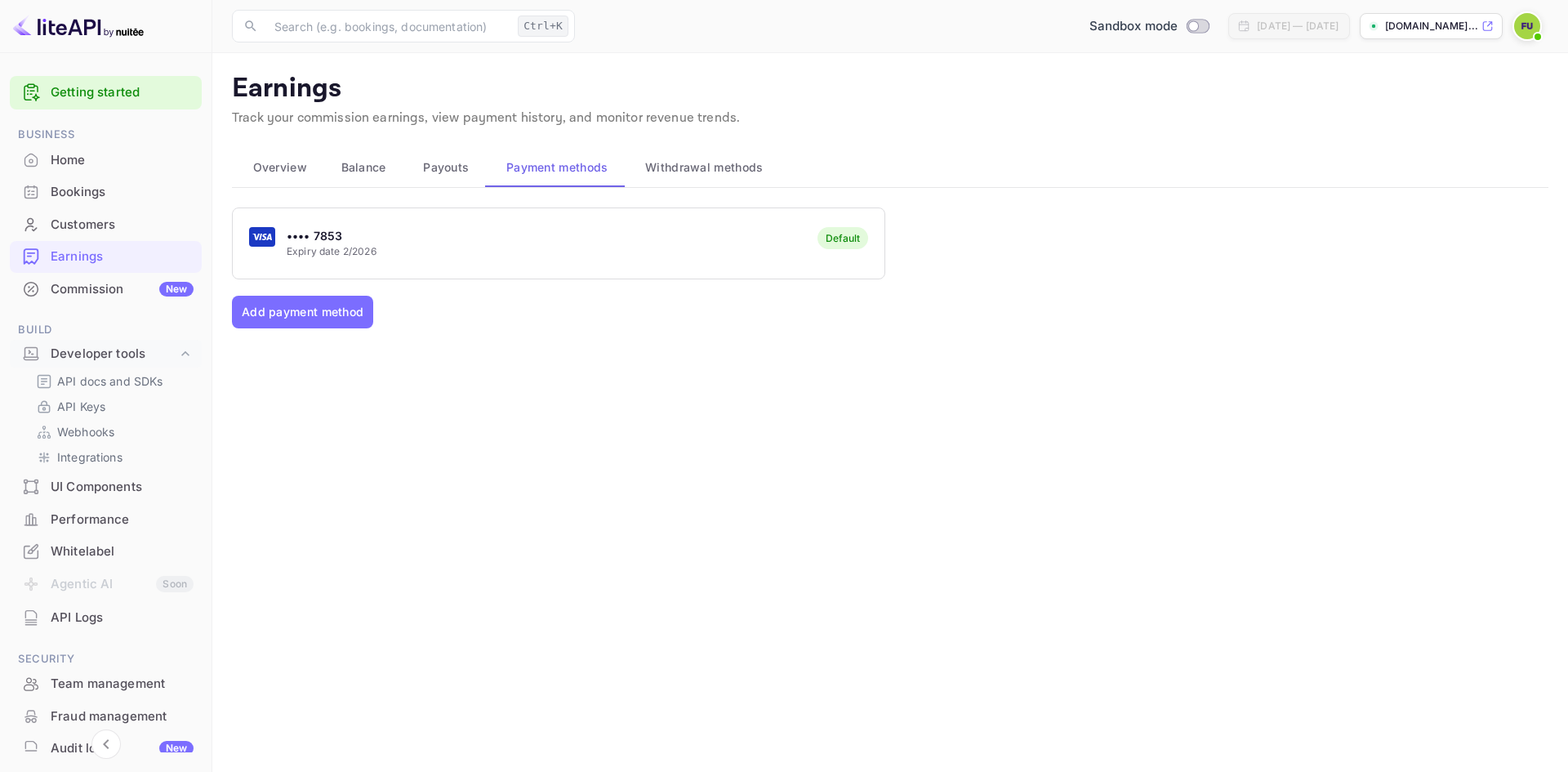
click at [712, 172] on span "Withdrawal methods" at bounding box center [704, 167] width 118 height 20
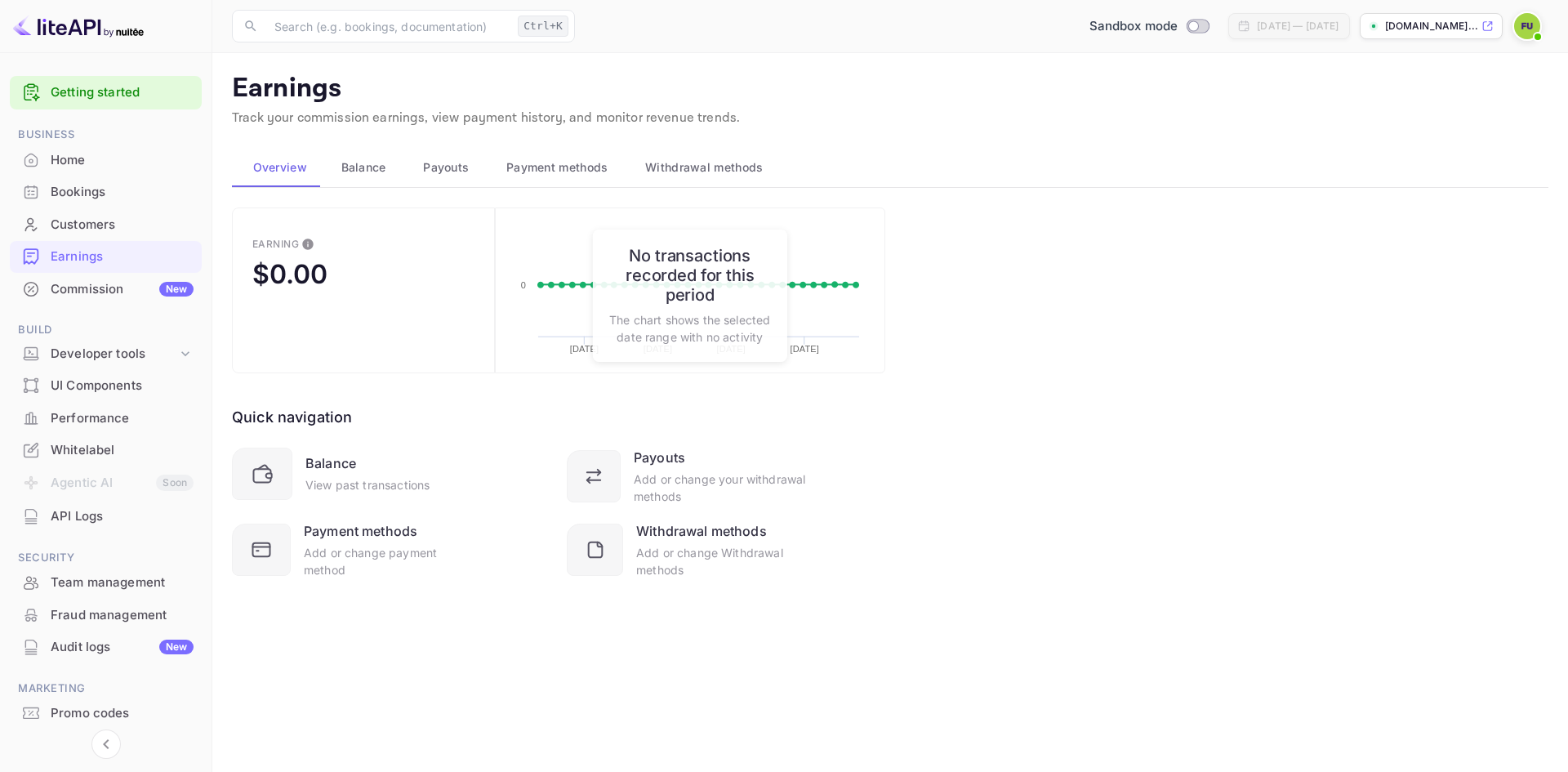
click at [1131, 273] on div "Earning $0.00 Created with Highcharts 10.3.3 09/15/2025 09/22/2025 09/29/2025 1…" at bounding box center [891, 413] width 1317 height 411
click at [110, 504] on div "API Logs" at bounding box center [105, 517] width 192 height 32
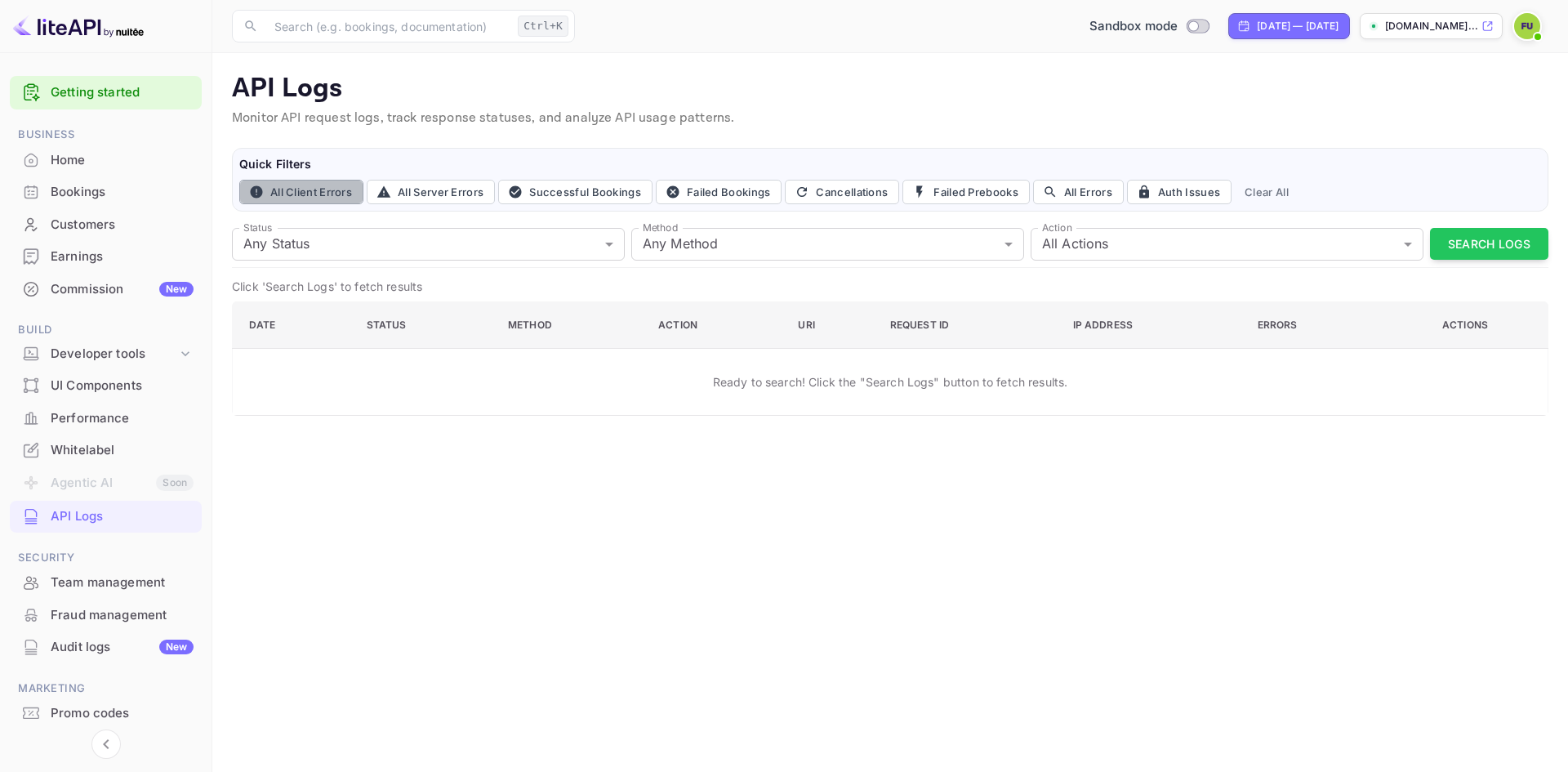
click at [242, 192] on button "All Client Errors" at bounding box center [302, 192] width 125 height 25
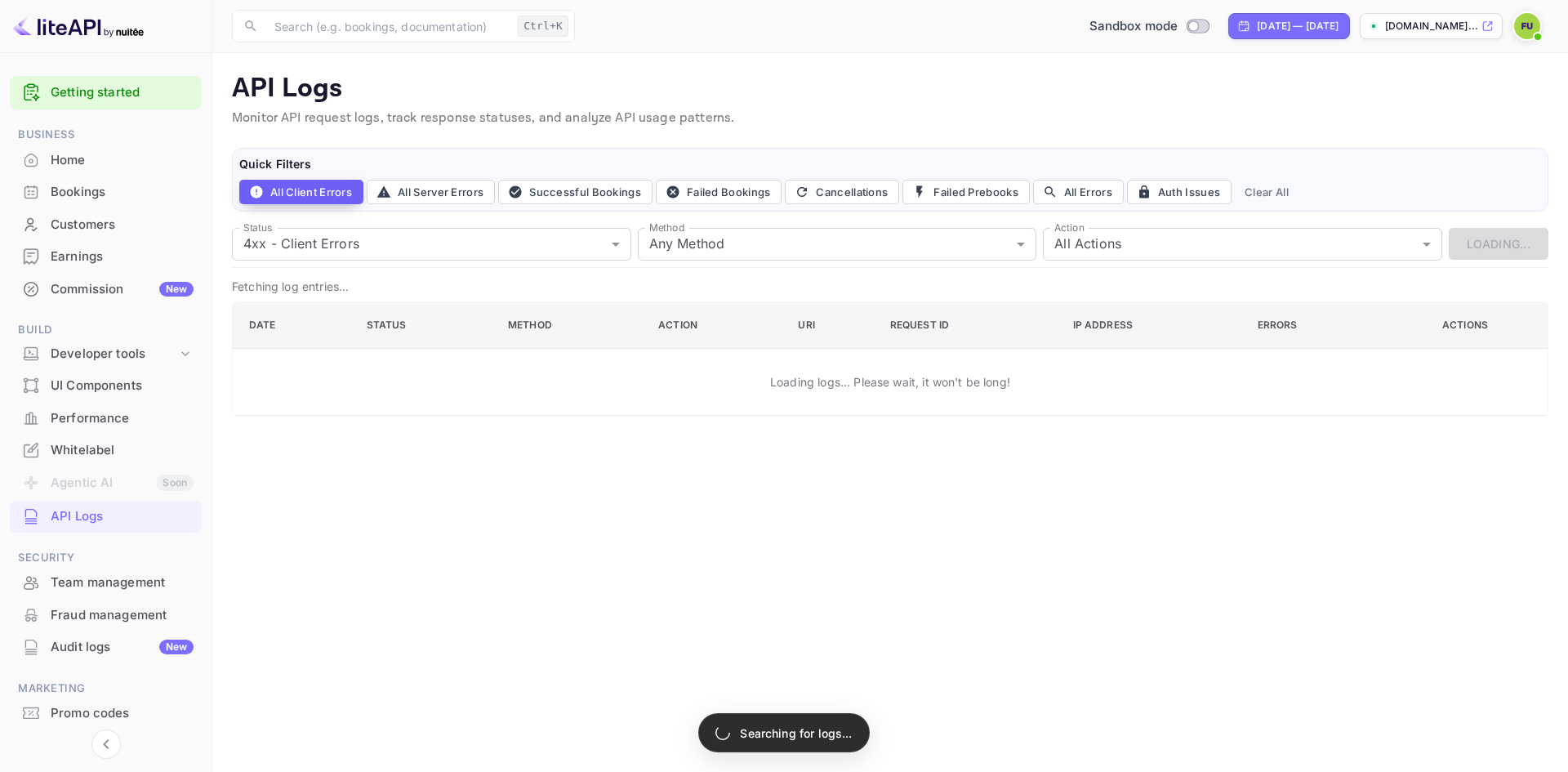
click at [271, 194] on button "All Client Errors" at bounding box center [302, 192] width 125 height 25
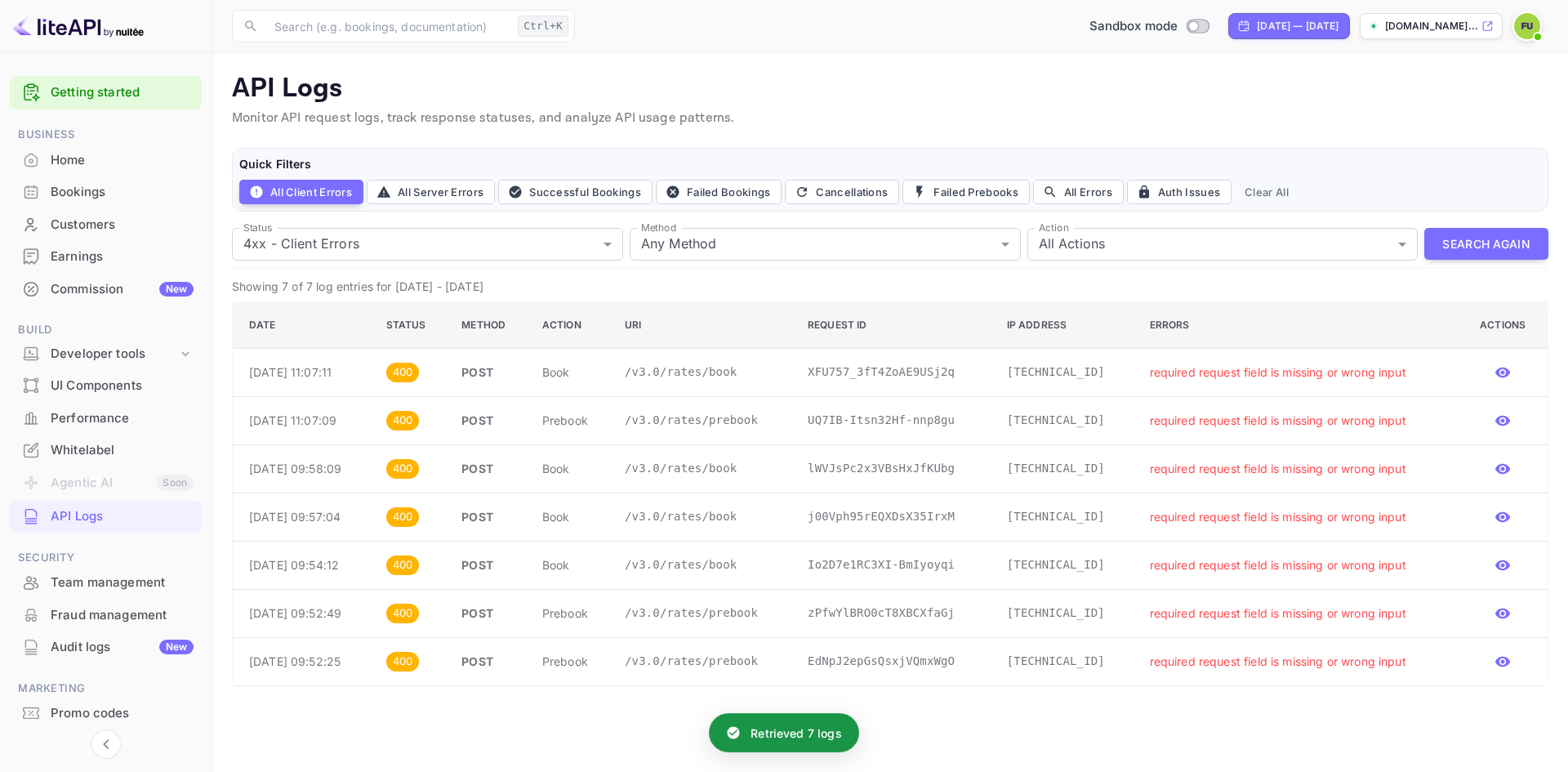
click at [275, 210] on div "Quick Filters All Client Errors All Server Errors Successful Bookings Failed Bo…" at bounding box center [891, 180] width 1317 height 64
click at [284, 198] on button "All Client Errors" at bounding box center [302, 192] width 125 height 25
click at [1274, 197] on button "Clear All" at bounding box center [1267, 192] width 58 height 25
type input "all"
